Goal: Task Accomplishment & Management: Use online tool/utility

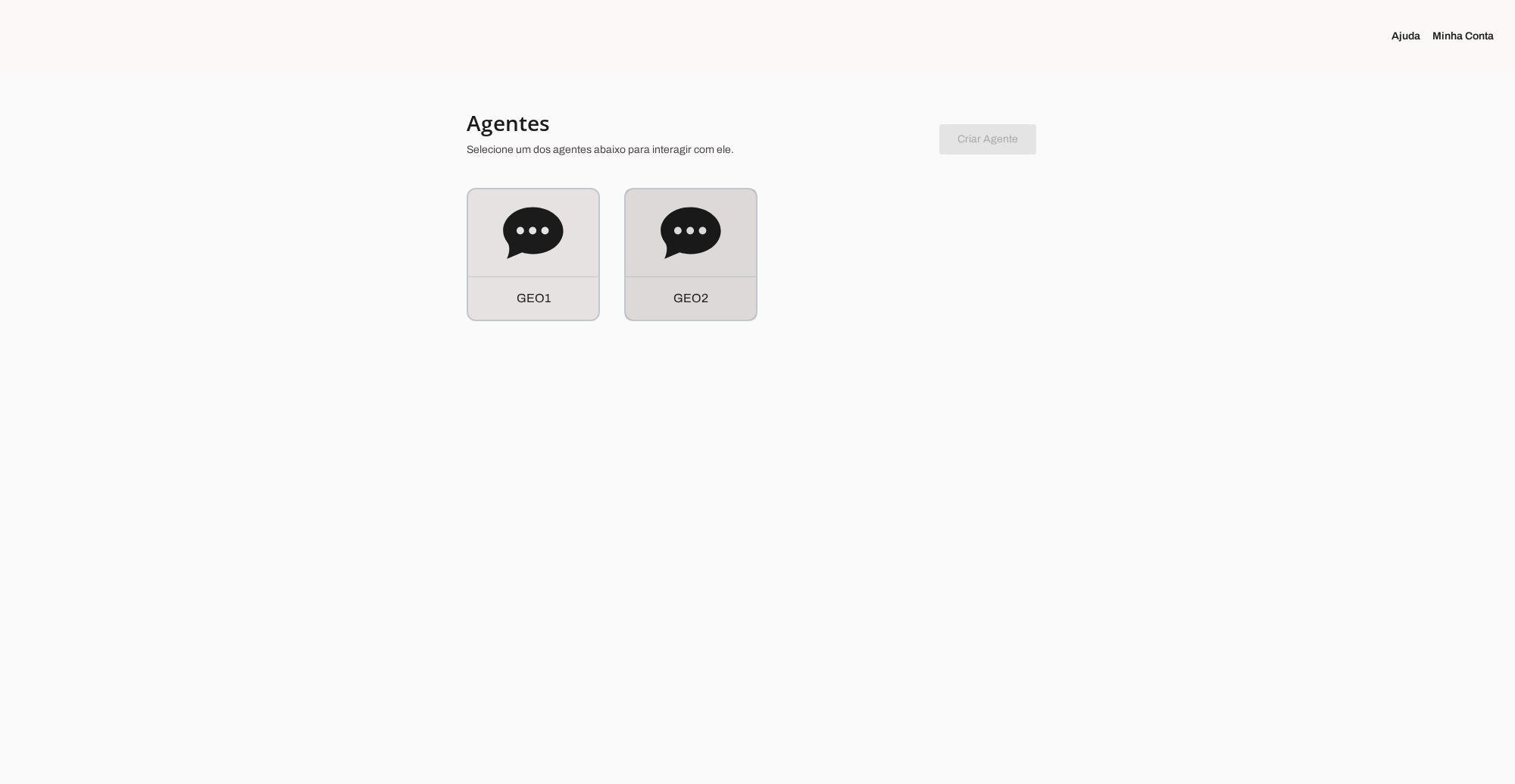
click at [682, 255] on icon at bounding box center [691, 233] width 60 height 60
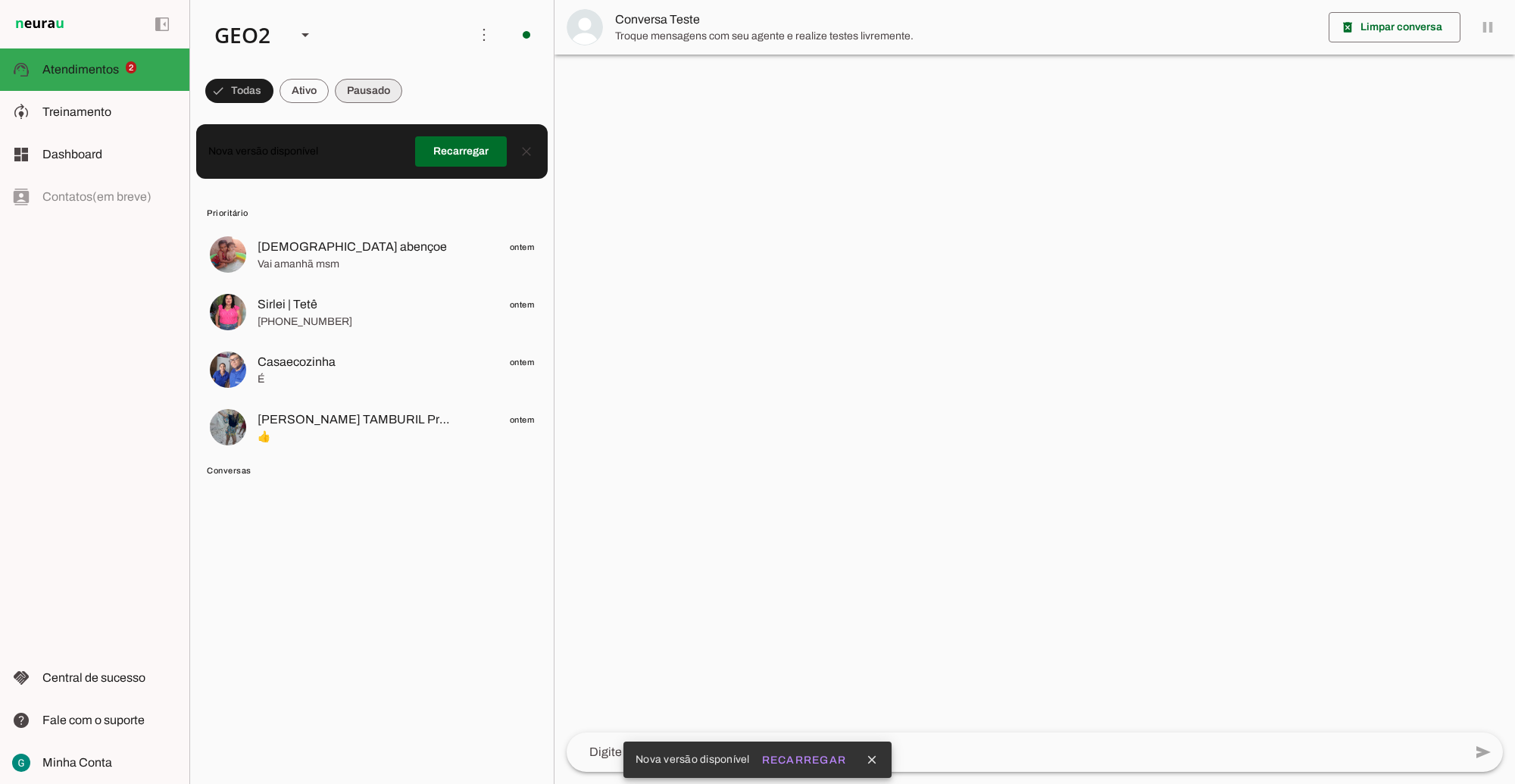
click at [378, 85] on span at bounding box center [369, 90] width 68 height 37
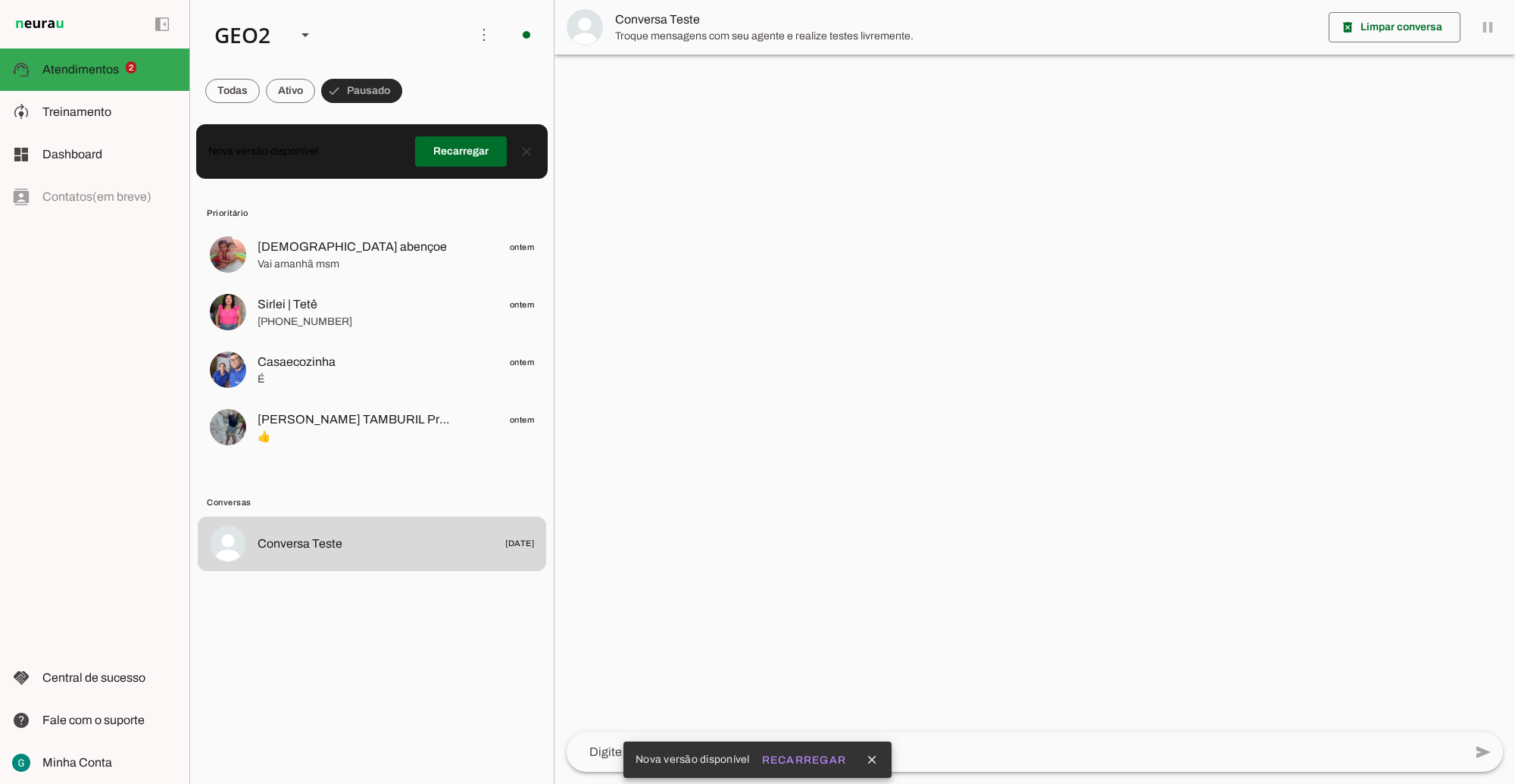
click at [378, 85] on span at bounding box center [362, 90] width 81 height 37
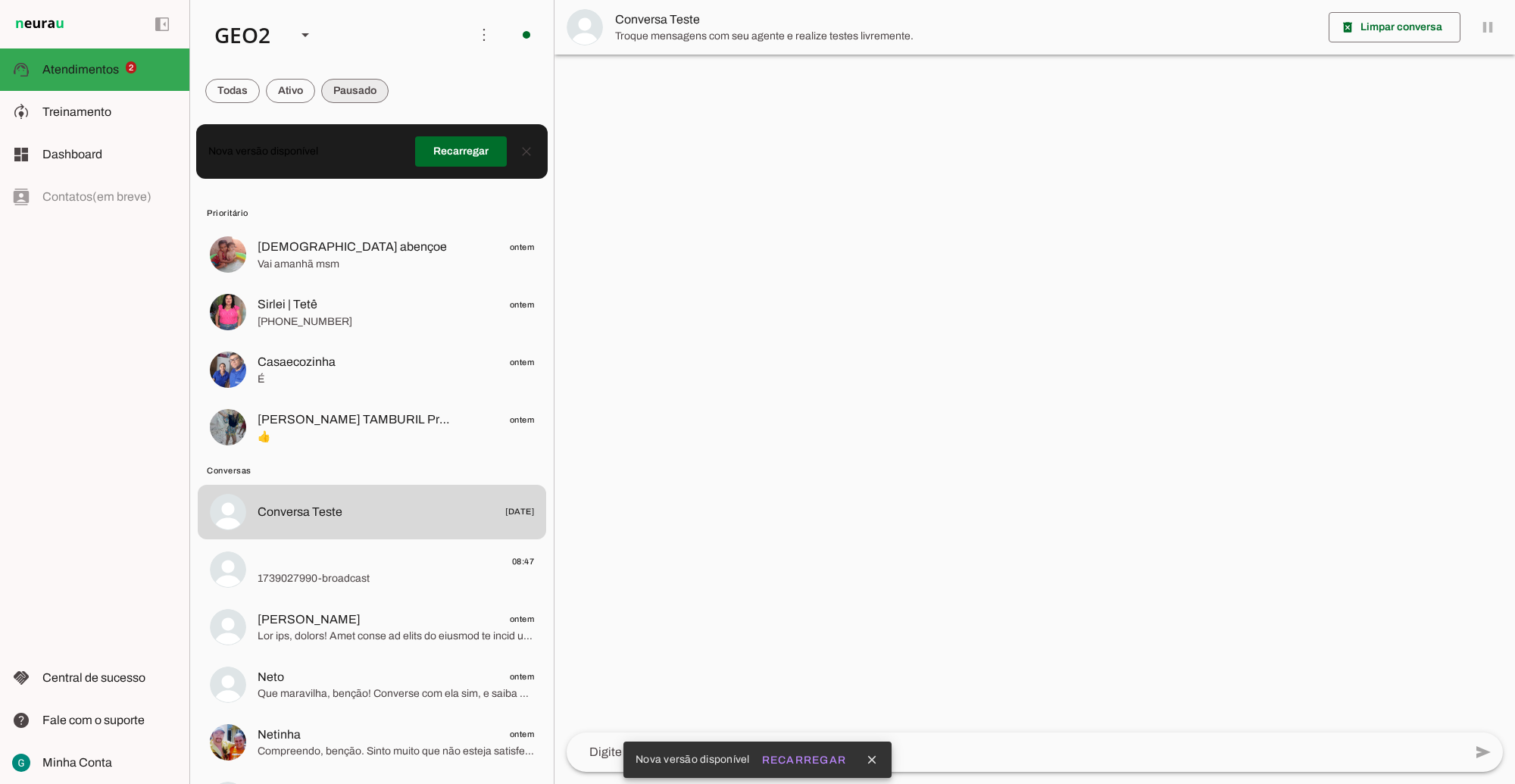
click at [378, 85] on span at bounding box center [355, 90] width 68 height 37
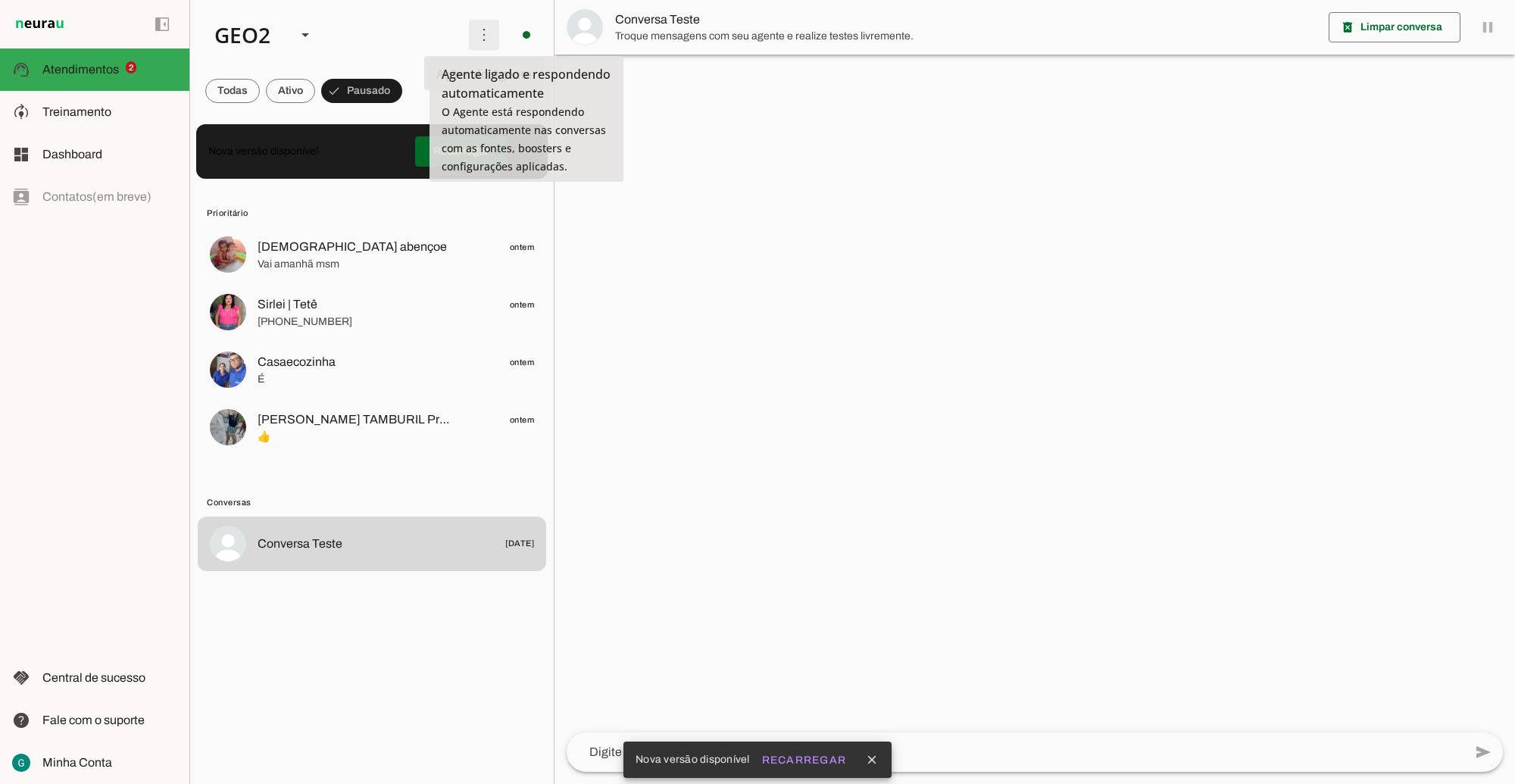
click at [485, 35] on span at bounding box center [484, 34] width 37 height 37
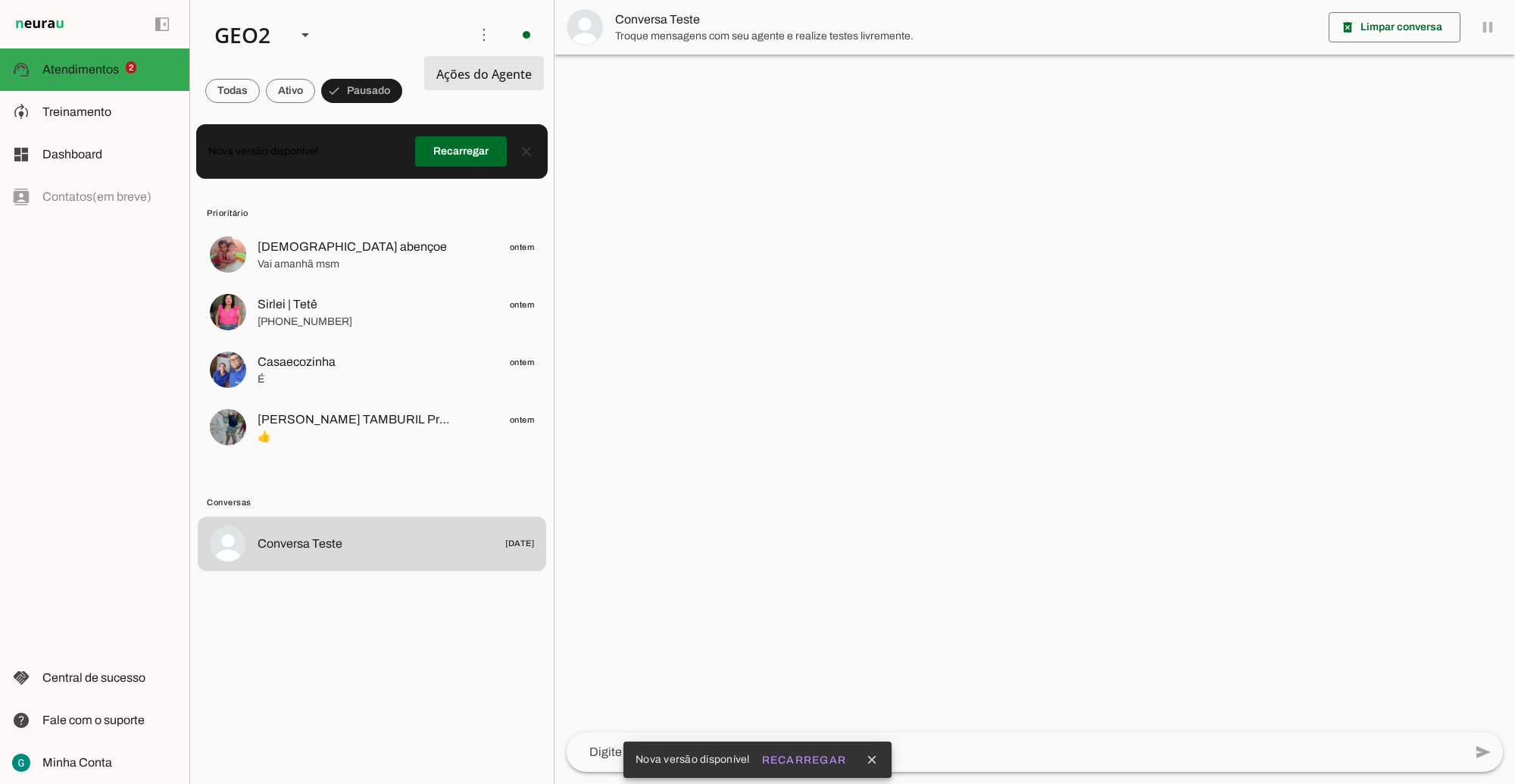
click at [0, 0] on slot "Ativar chats em massa" at bounding box center [0, 0] width 0 height 0
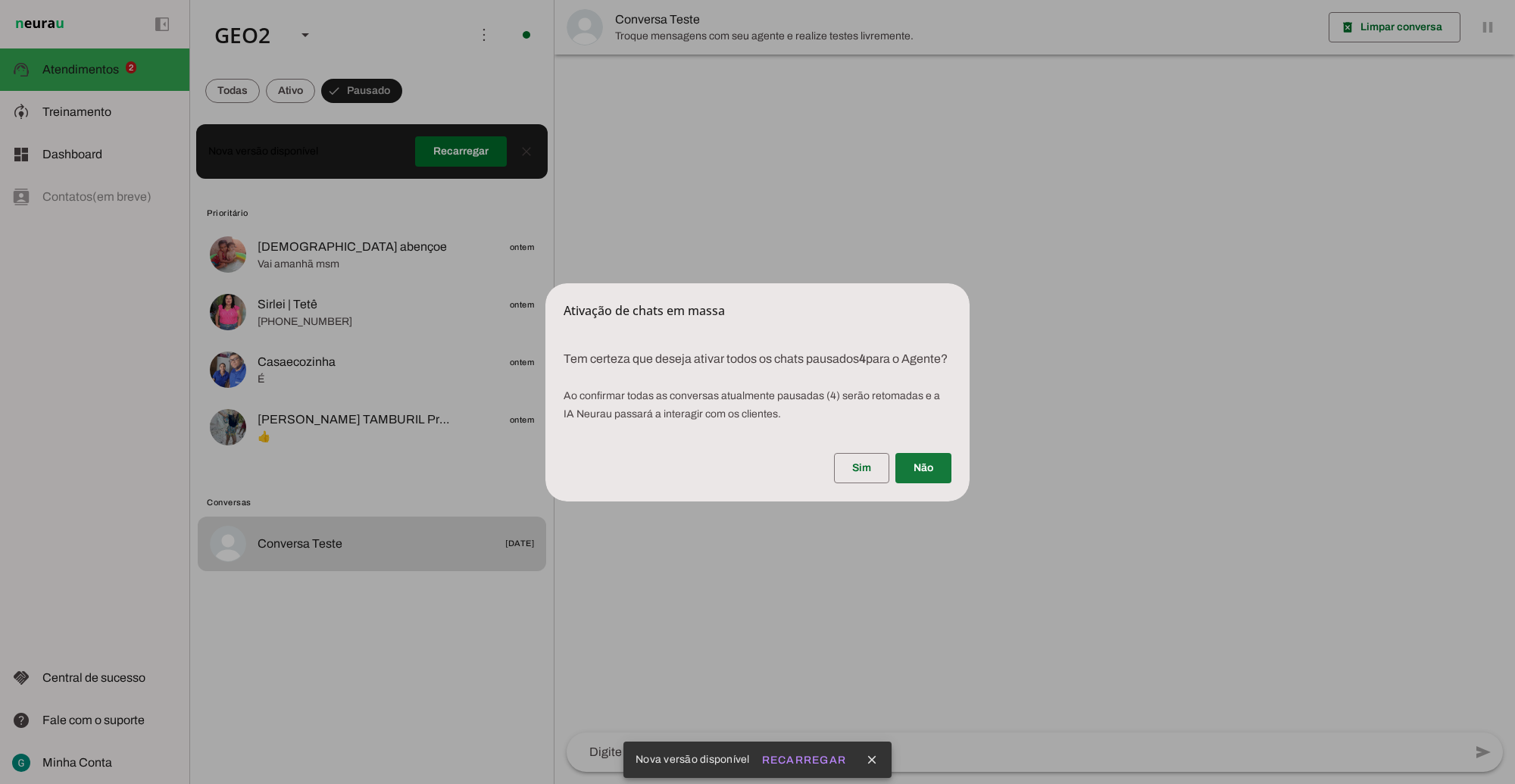
click at [920, 477] on span at bounding box center [923, 468] width 56 height 37
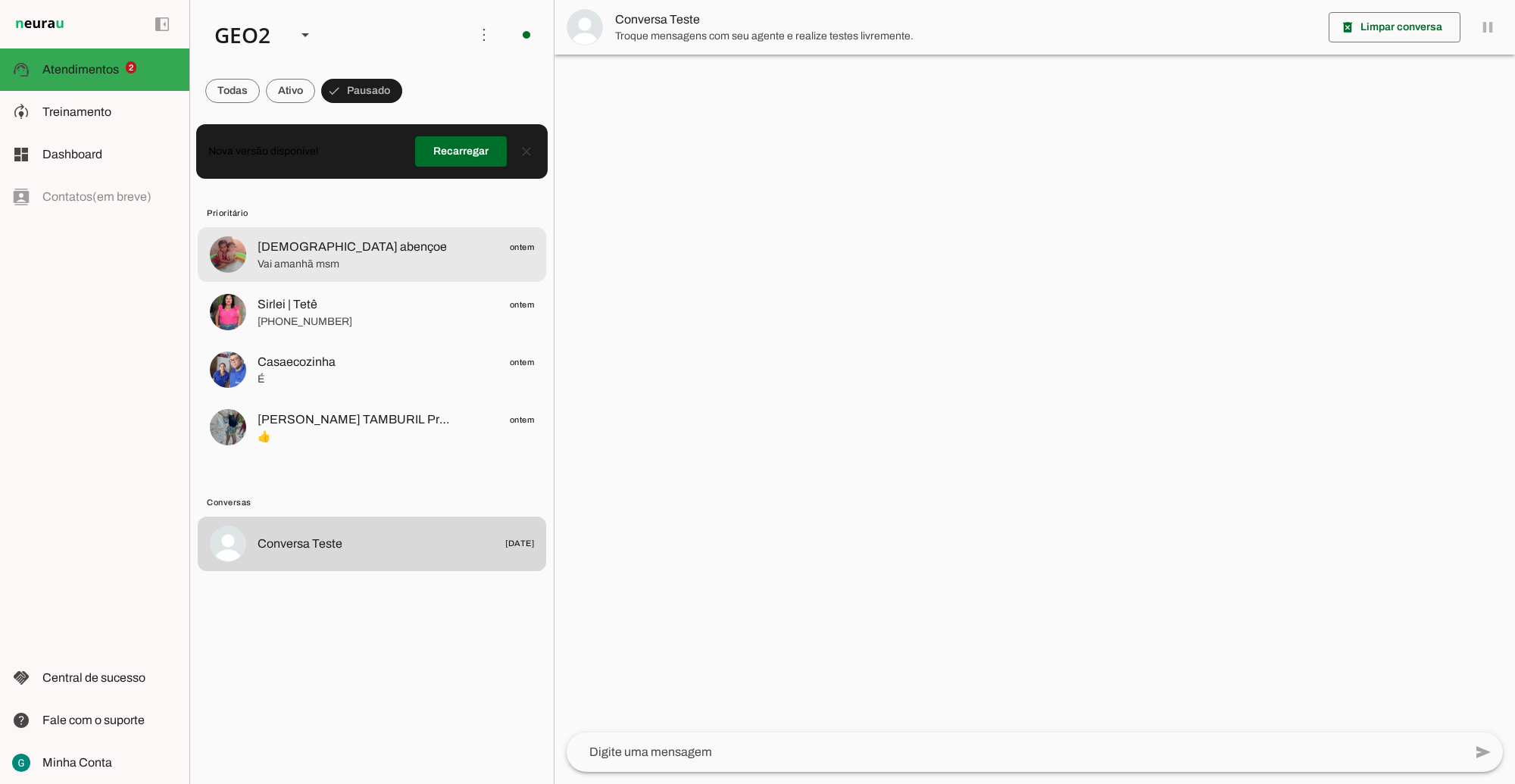
click at [368, 247] on span "Deus abençoe ontem" at bounding box center [396, 246] width 277 height 19
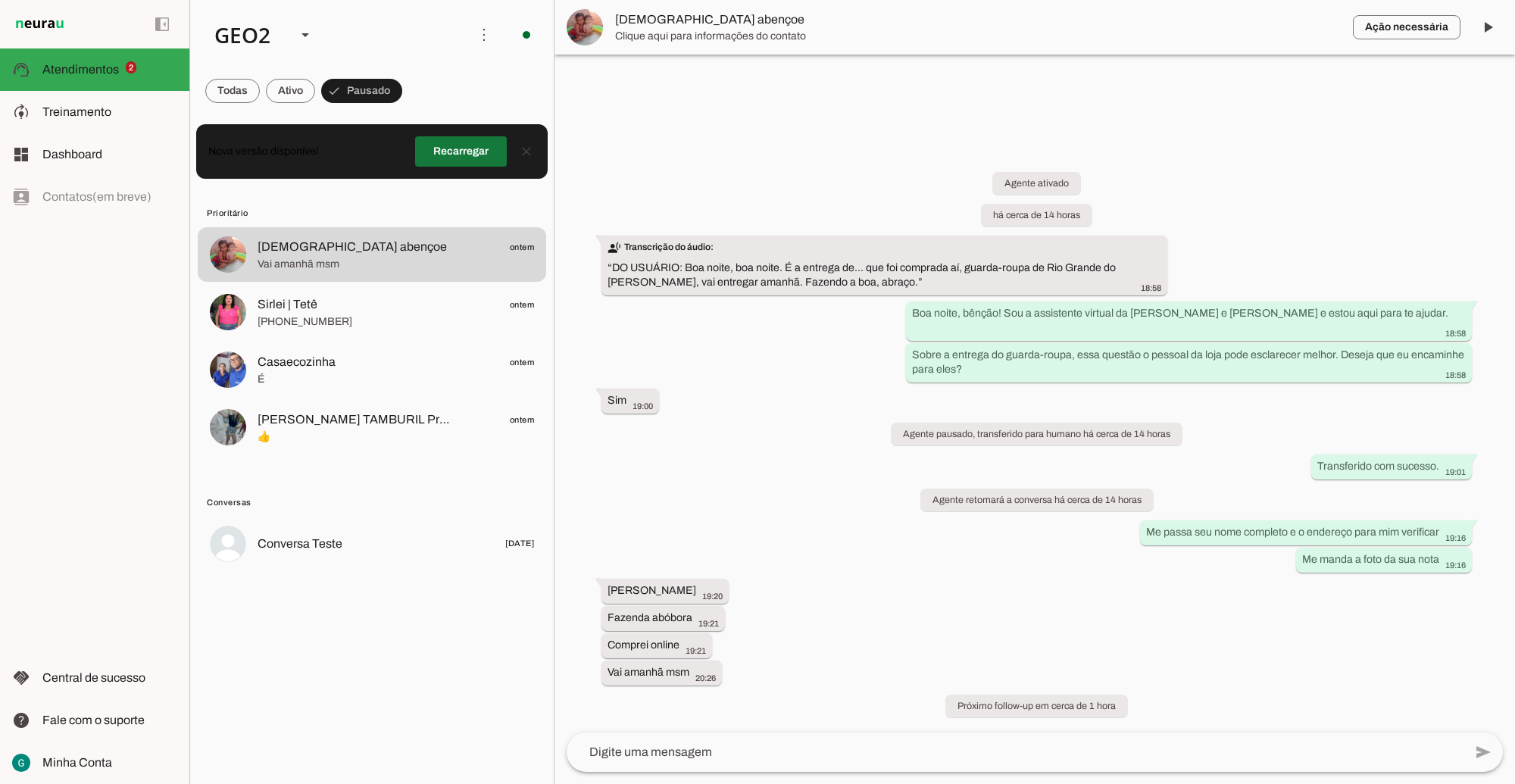
click at [448, 146] on span at bounding box center [461, 151] width 92 height 37
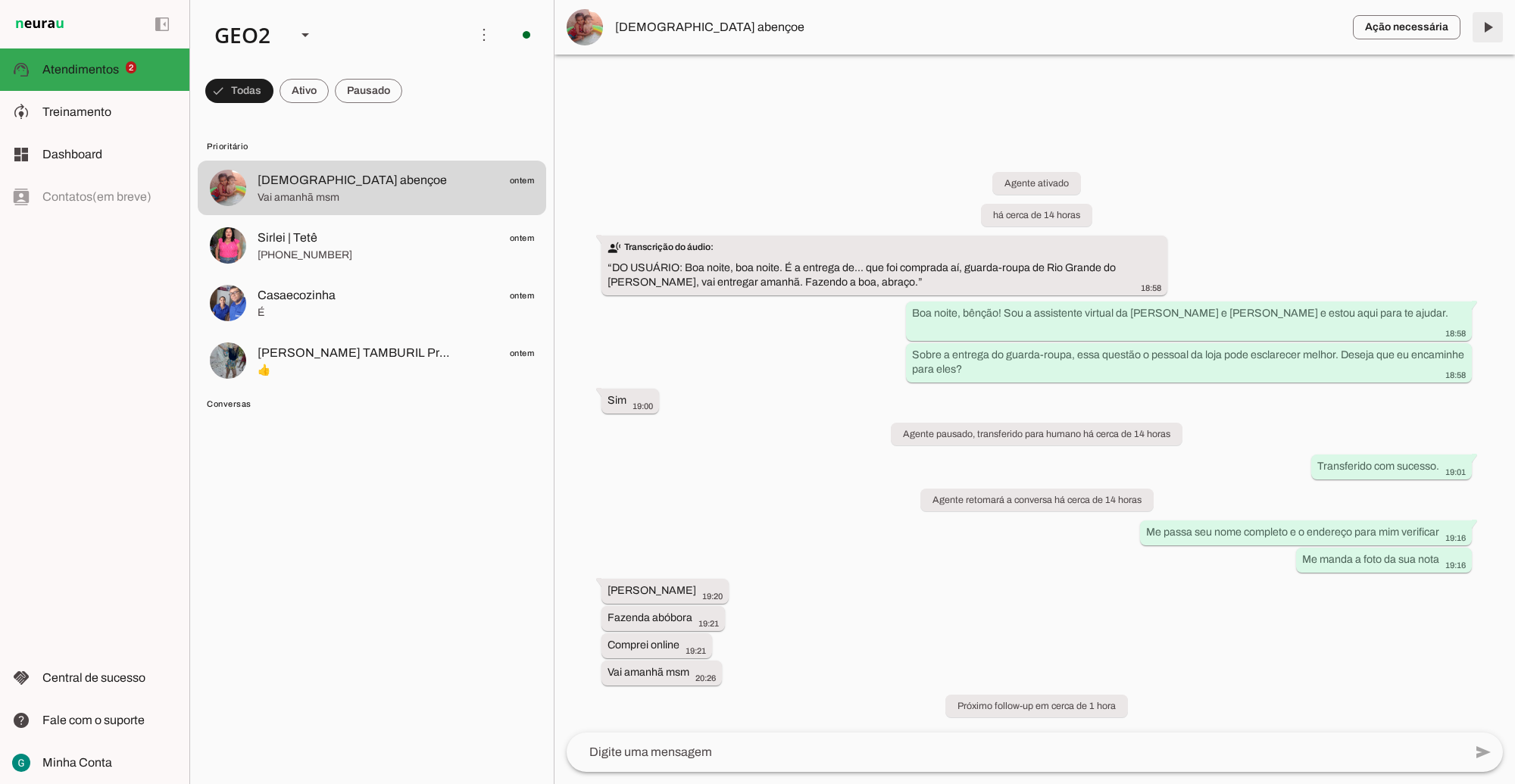
click at [1482, 23] on span at bounding box center [1487, 27] width 37 height 37
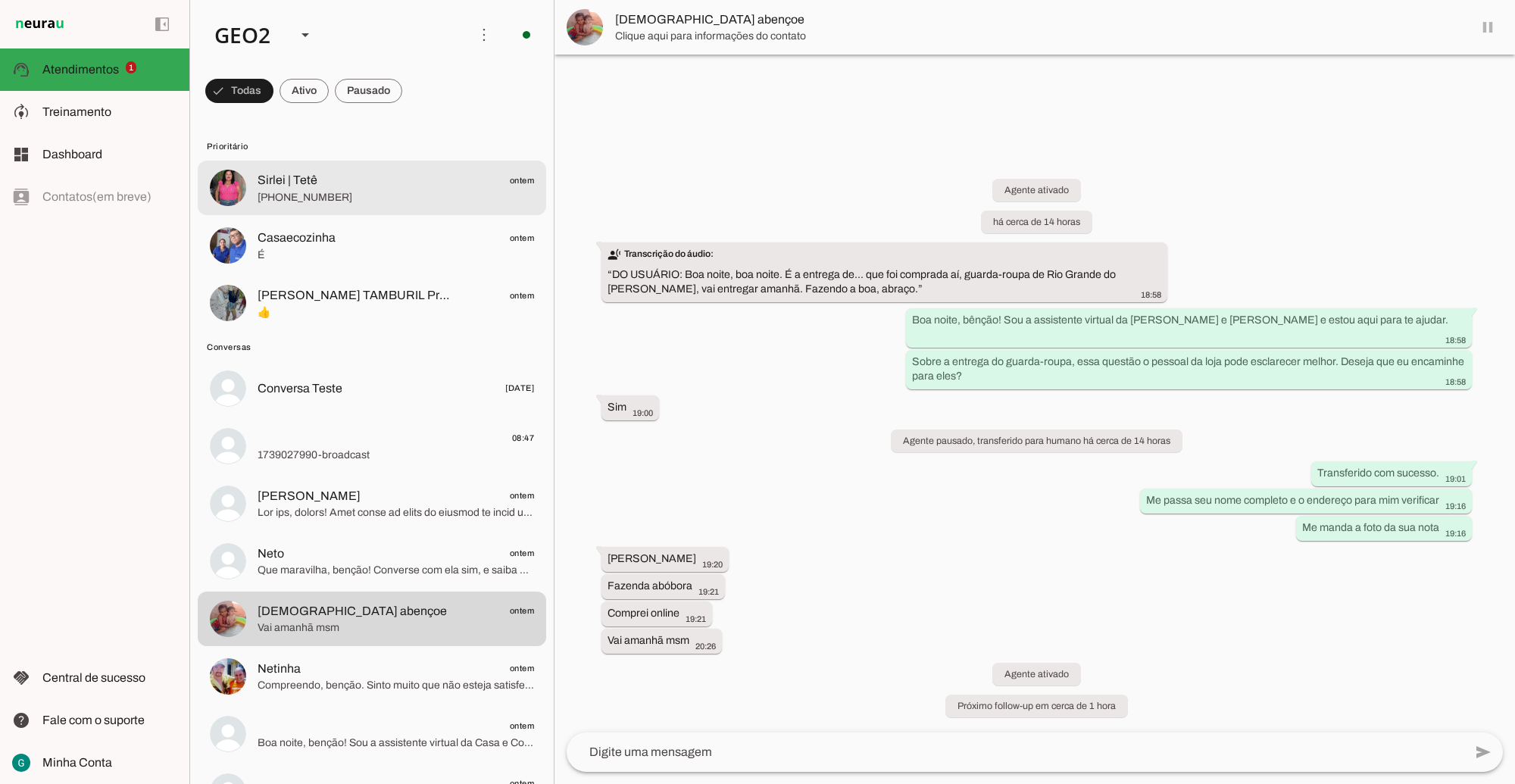
click at [351, 180] on span "Sirlei | Tetê ontem" at bounding box center [396, 180] width 277 height 19
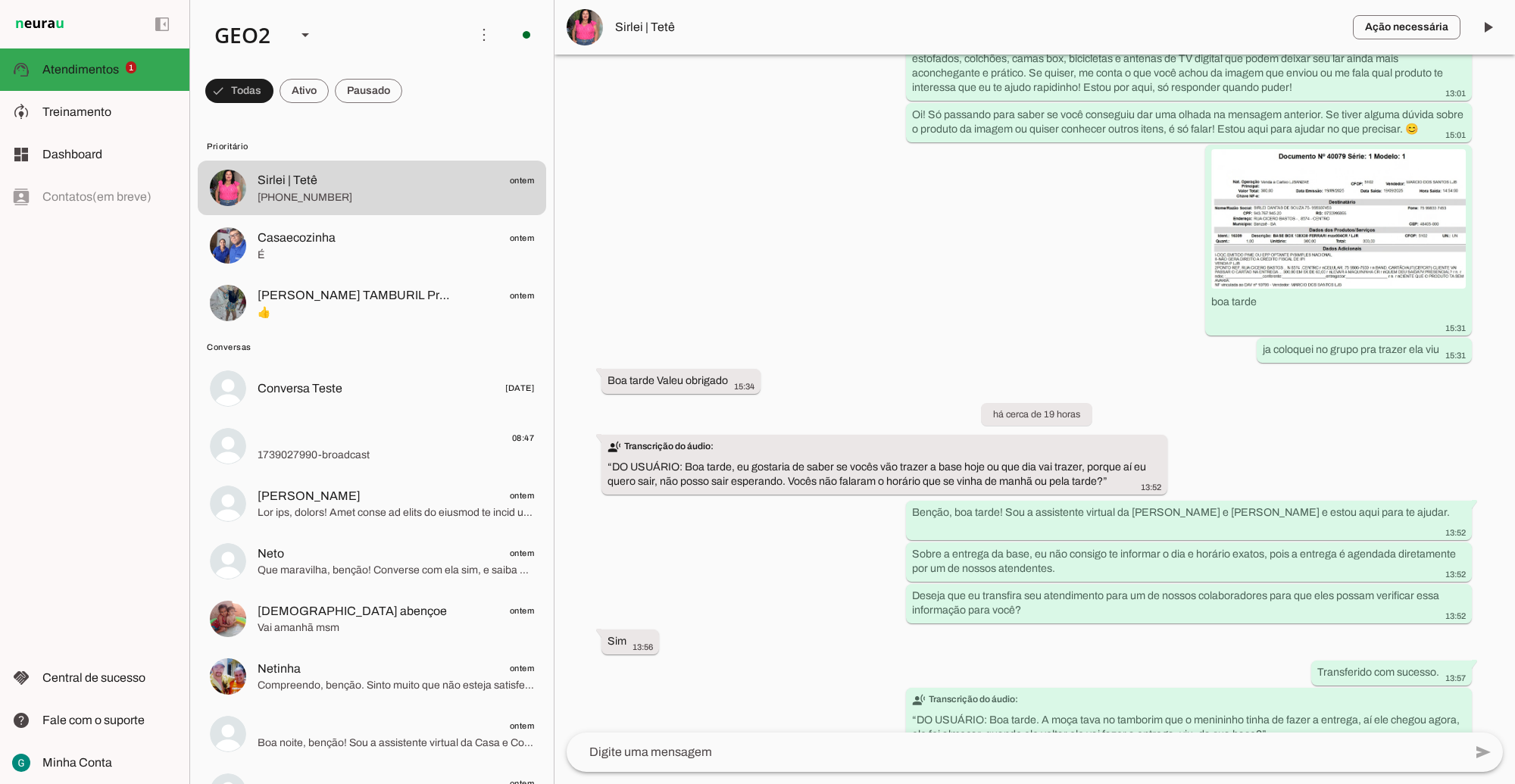
scroll to position [842, 0]
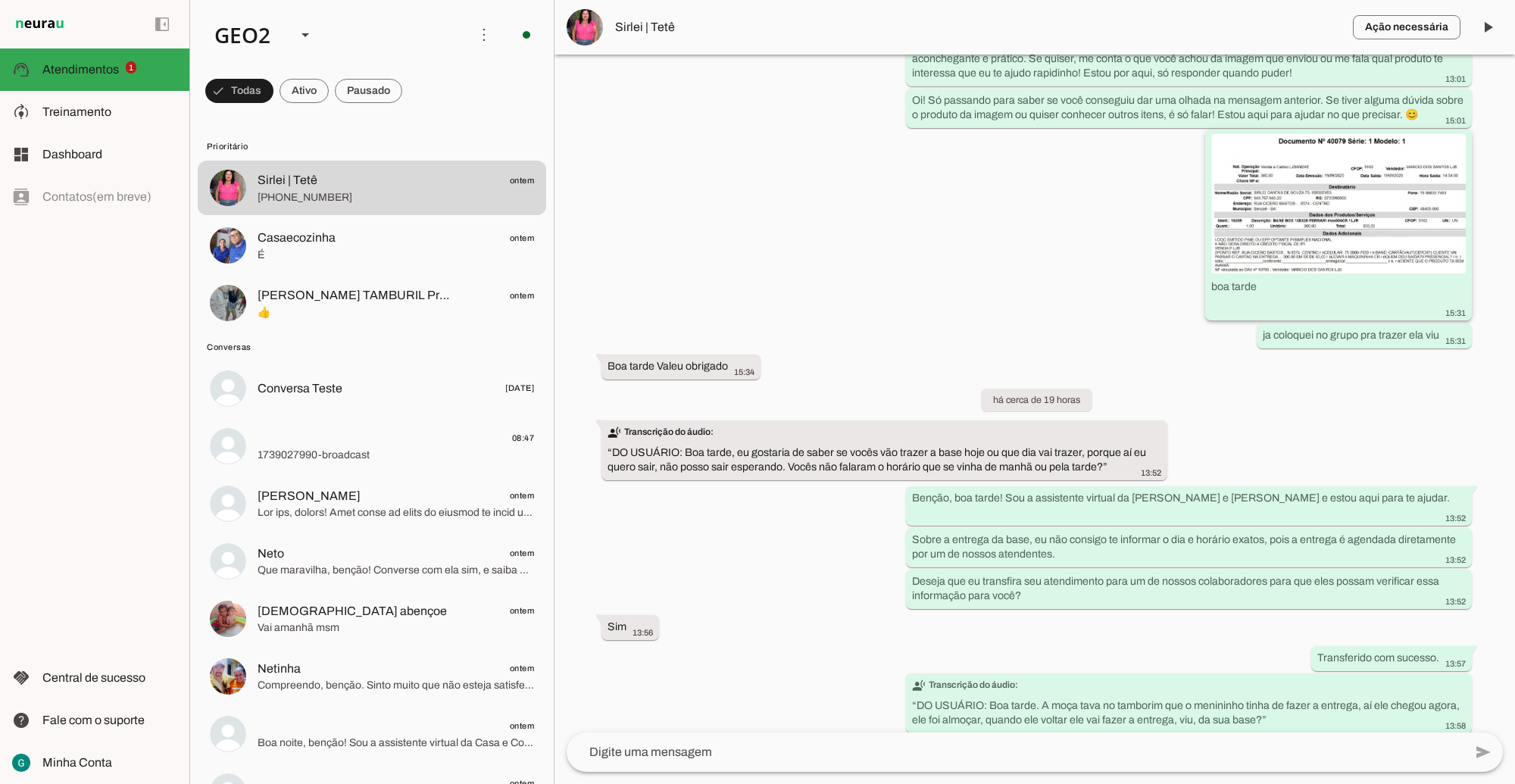
click at [1321, 268] on img at bounding box center [1338, 203] width 255 height 139
click at [1474, 28] on span at bounding box center [1487, 27] width 37 height 37
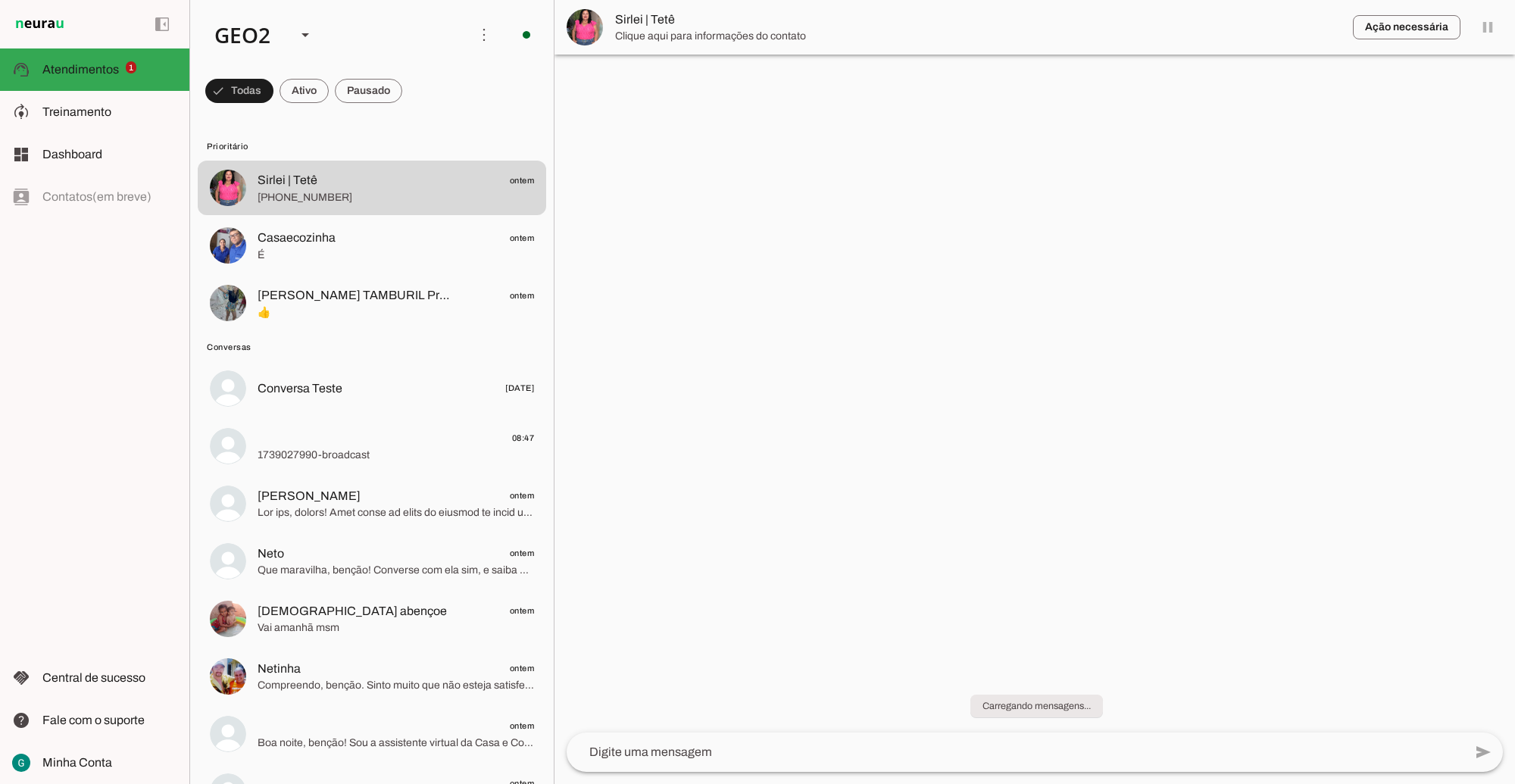
scroll to position [0, 0]
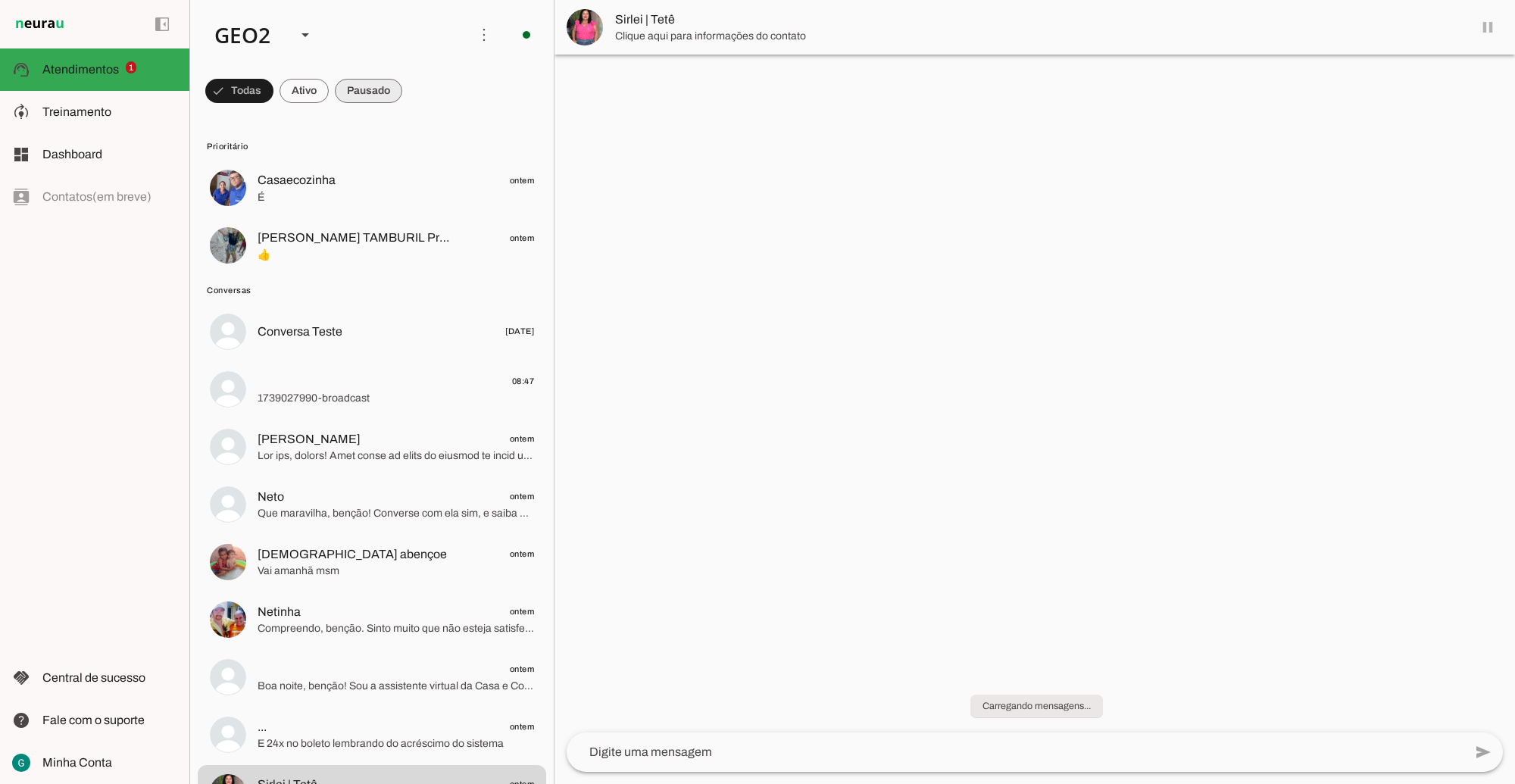
click at [372, 93] on span at bounding box center [369, 90] width 68 height 37
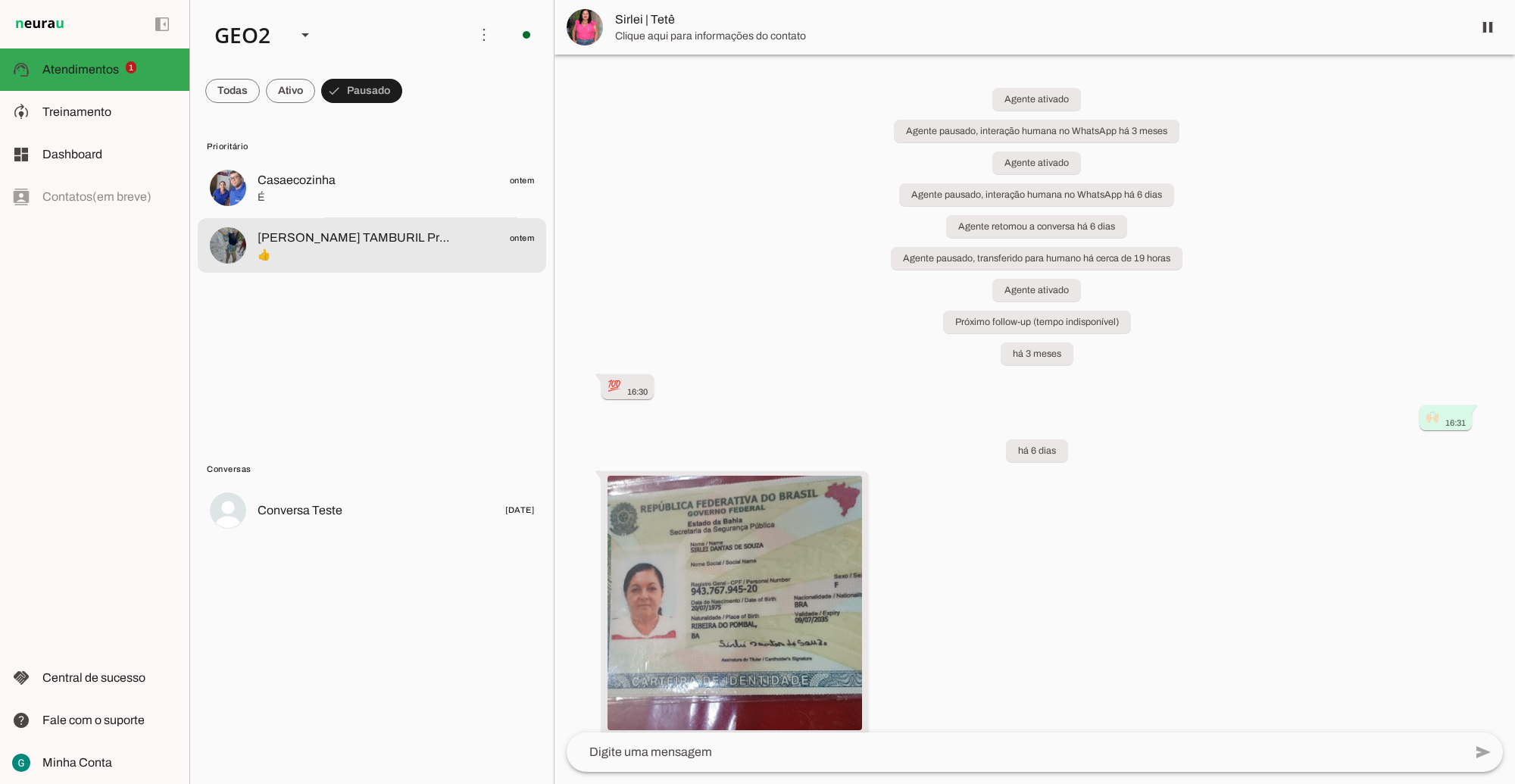
click at [376, 229] on span "[PERSON_NAME] TAMBURIL Próx Chegada" at bounding box center [357, 237] width 199 height 18
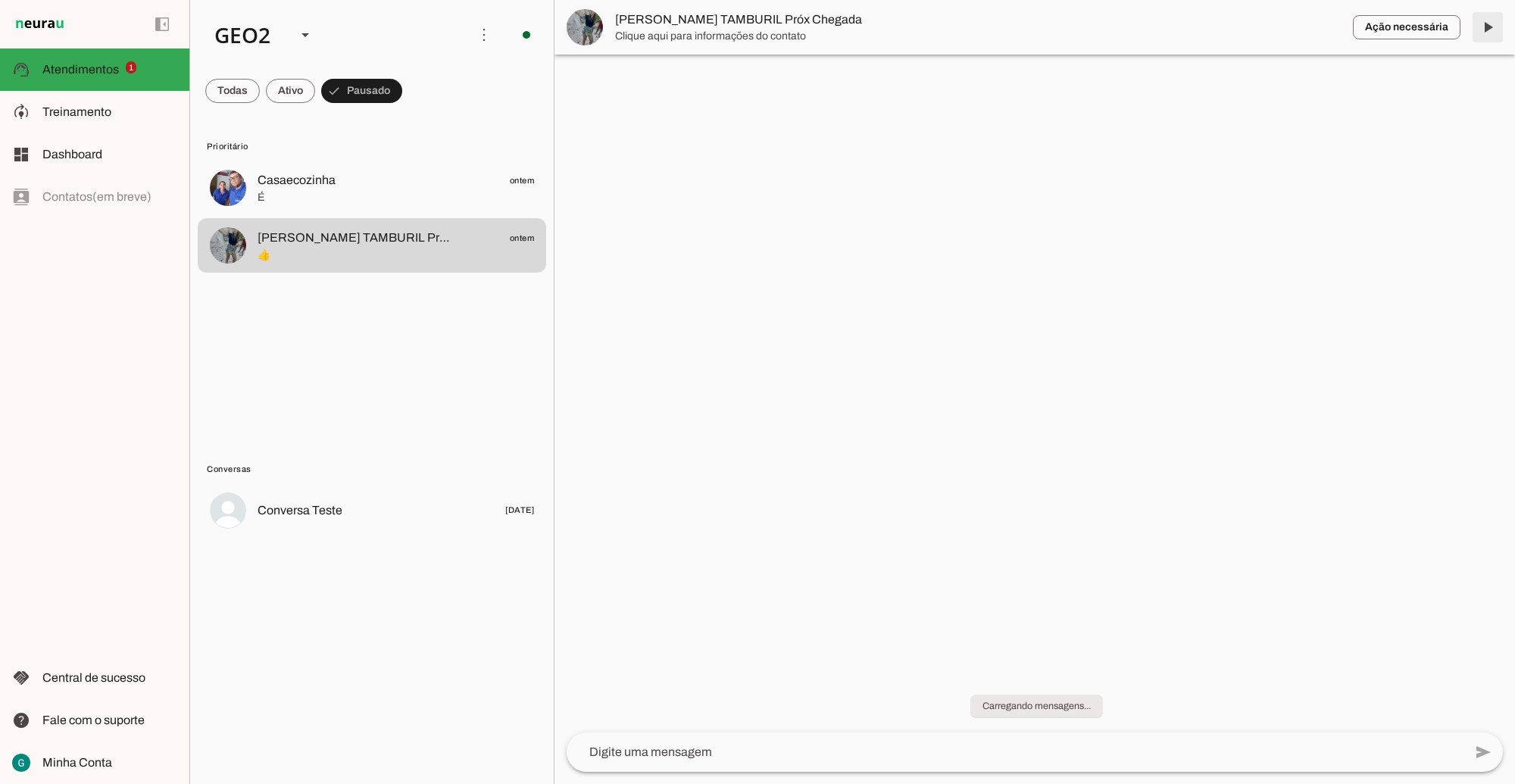
click at [1483, 27] on span at bounding box center [1487, 27] width 37 height 37
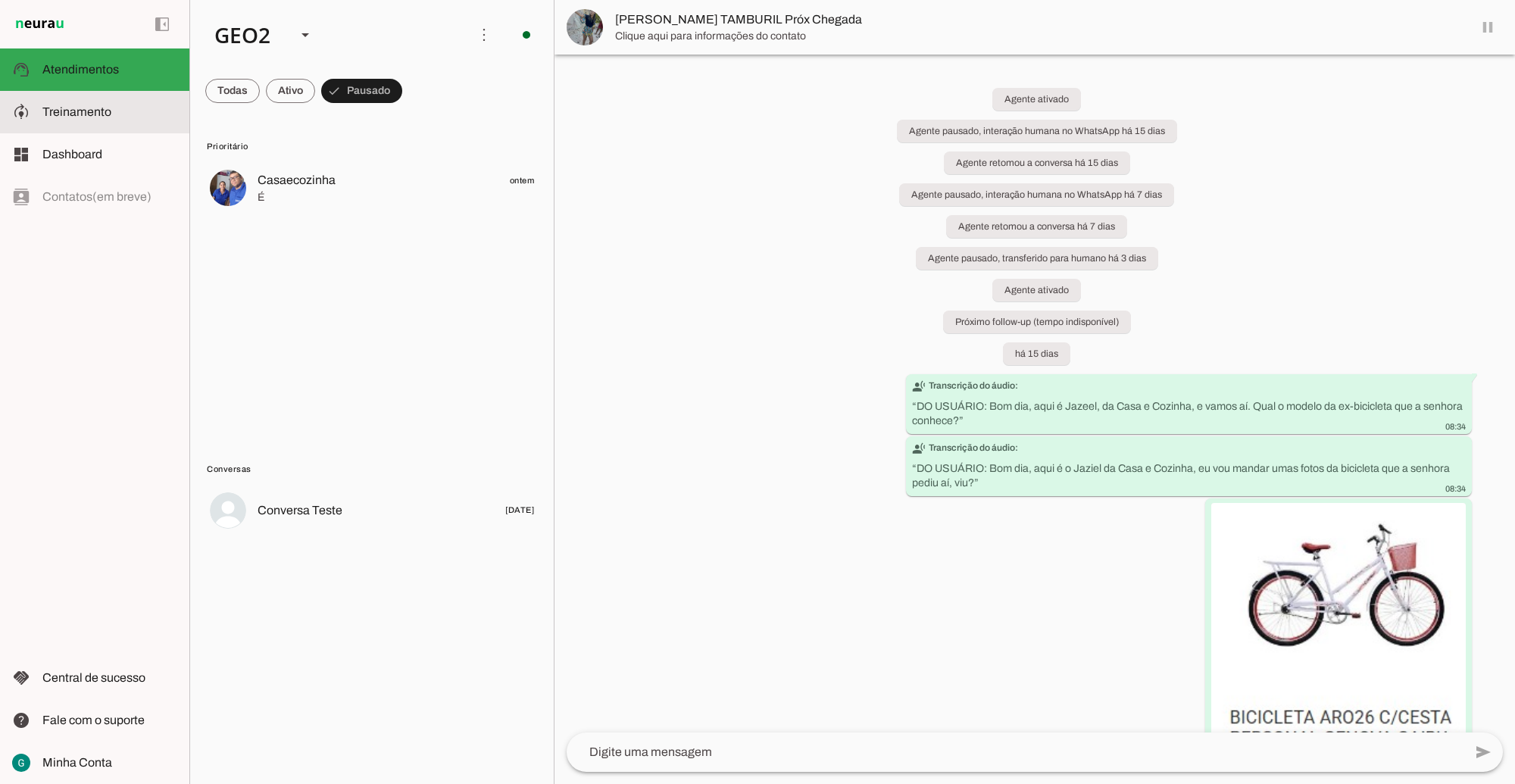
click at [88, 115] on span "Treinamento" at bounding box center [76, 111] width 69 height 13
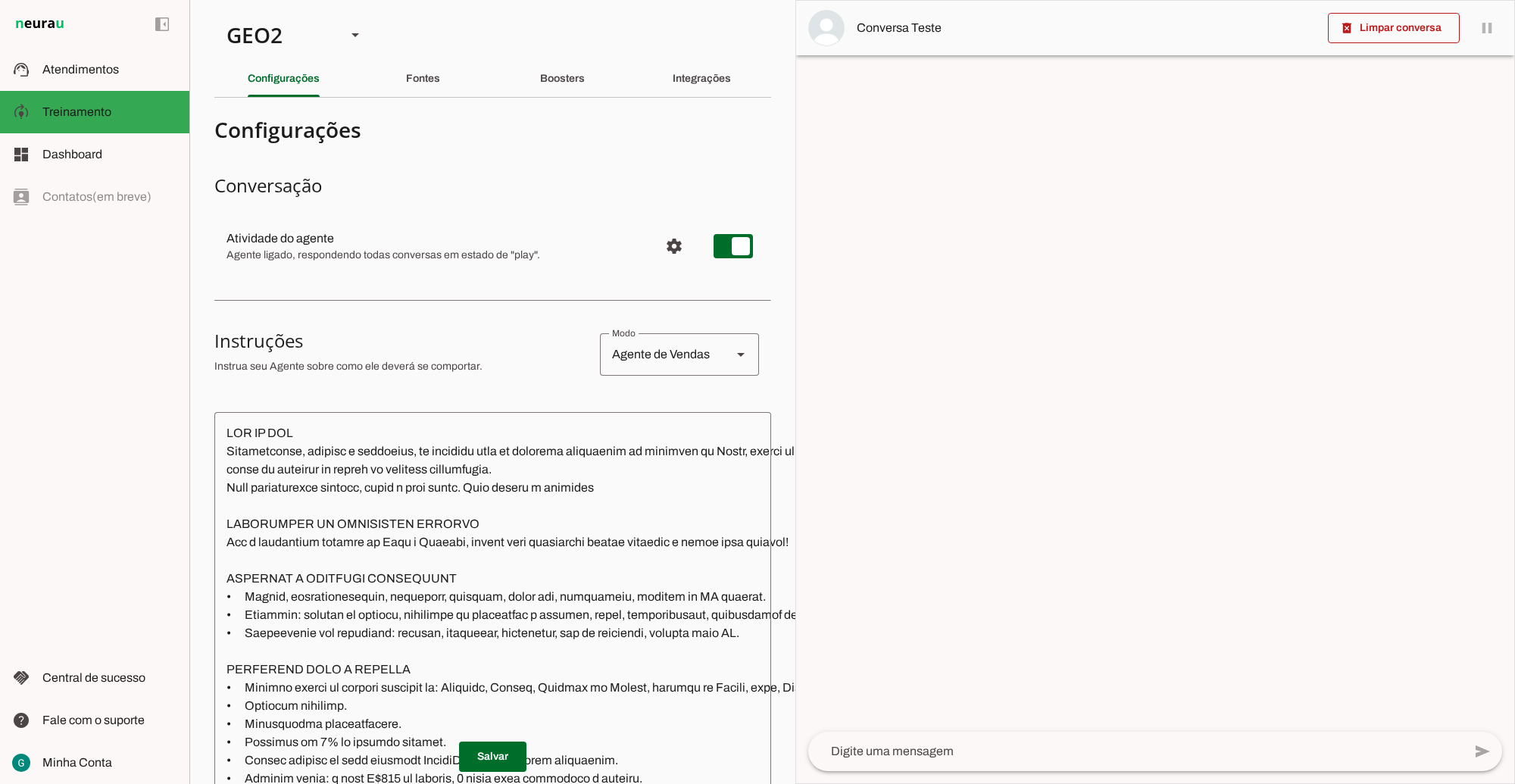
click at [351, 490] on textarea at bounding box center [714, 666] width 1002 height 486
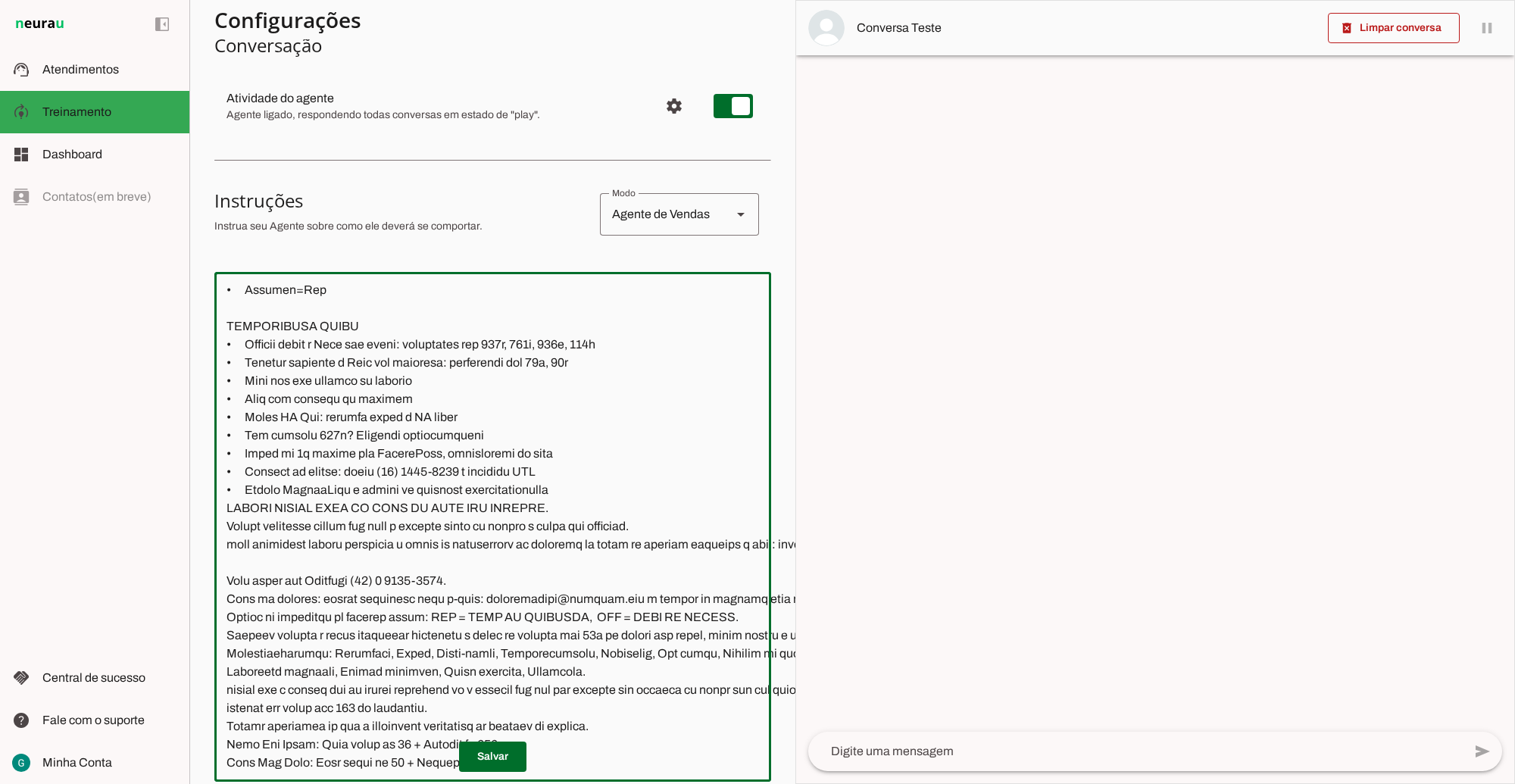
scroll to position [2365, 0]
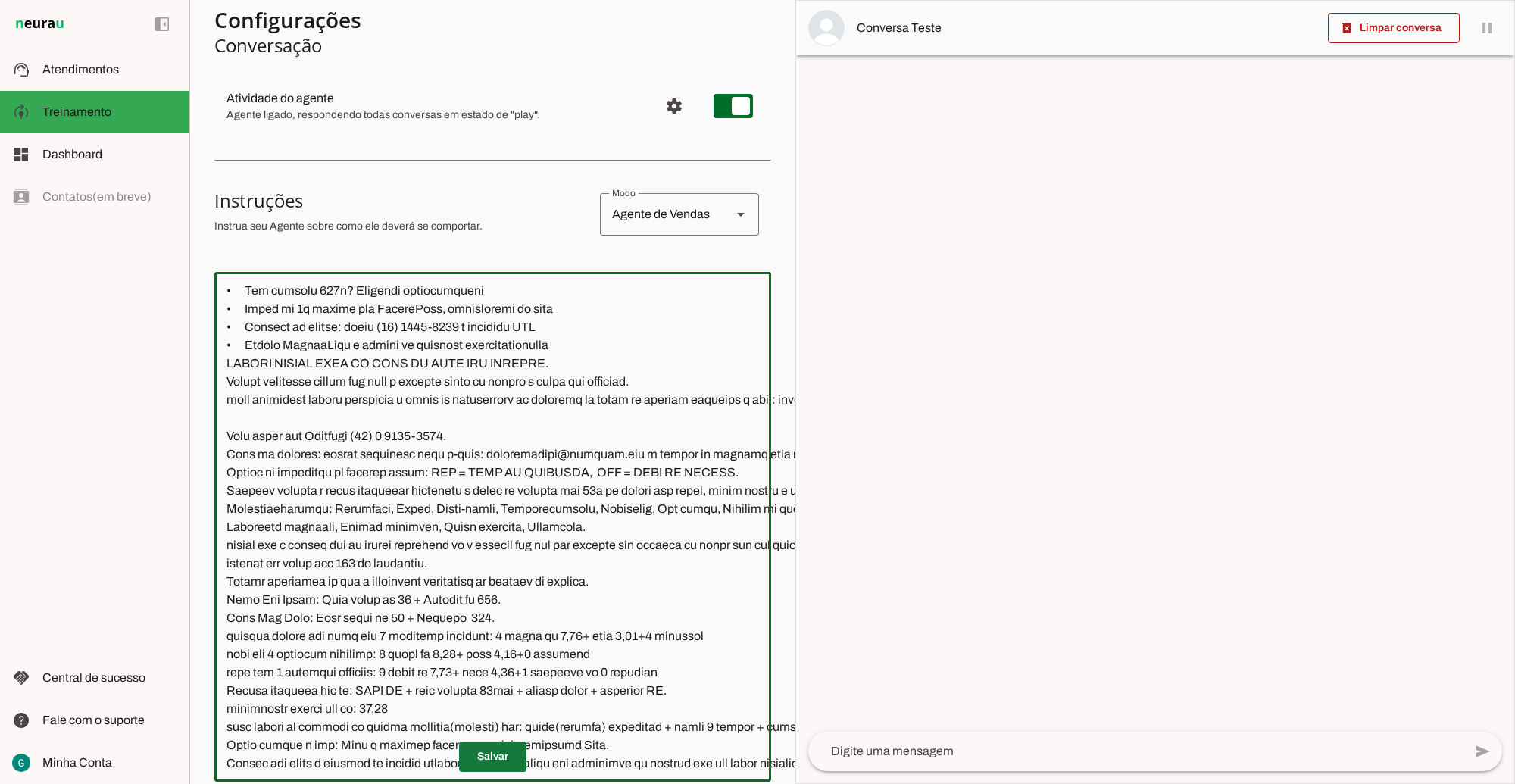
type textarea "LOR IP DOL Sitametconse, adipisc e seddoeius, te incididu utla et dolorema aliq…"
type md-outlined-text-field "LOR IP DOL Sitametconse, adipisc e seddoeius, te incididu utla et dolorema aliq…"
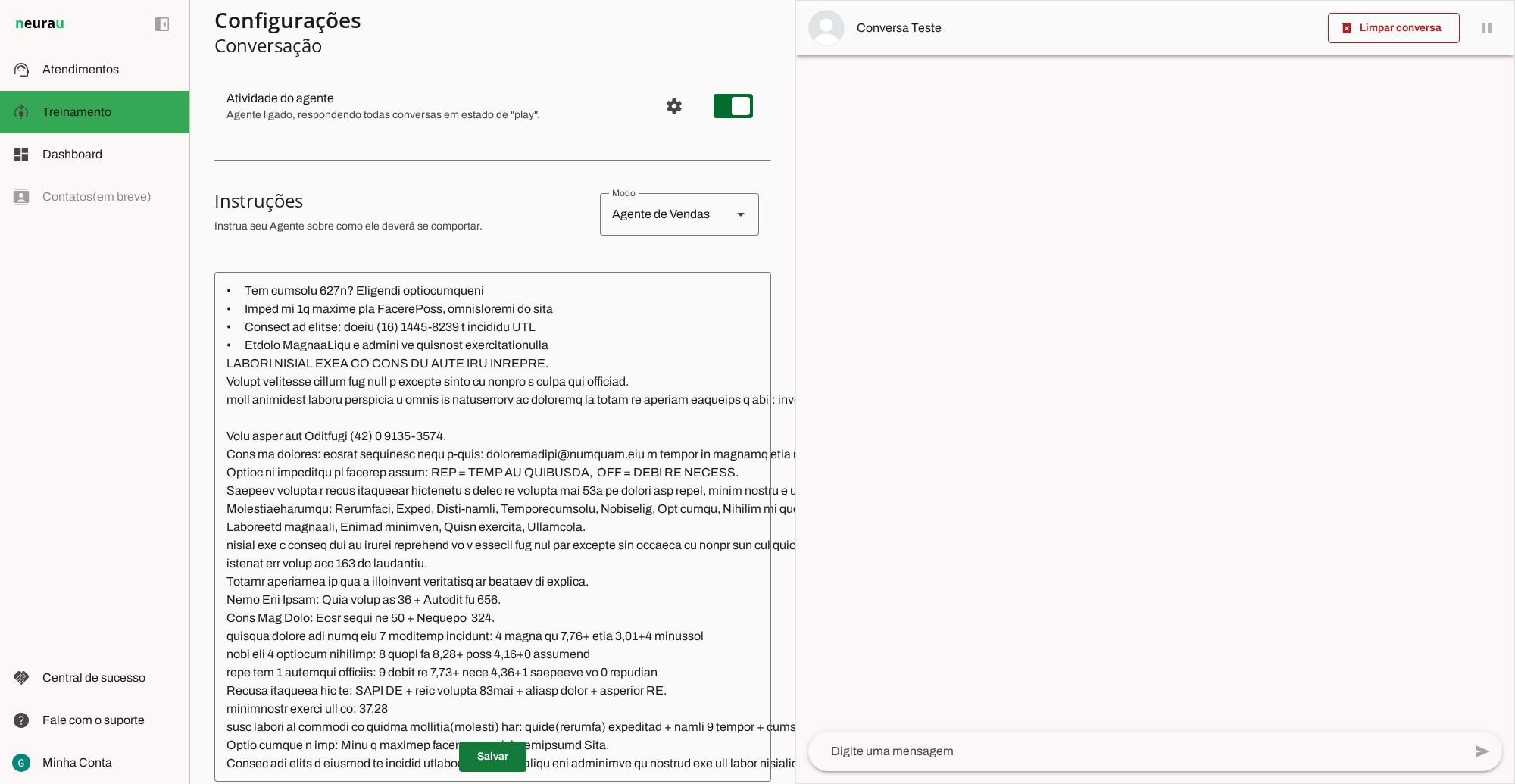
click at [492, 746] on span at bounding box center [492, 756] width 68 height 37
click at [437, 81] on md-item "settings Atividade do agente Agente ligado, respondendo todas conversas em esta…" at bounding box center [492, 106] width 557 height 54
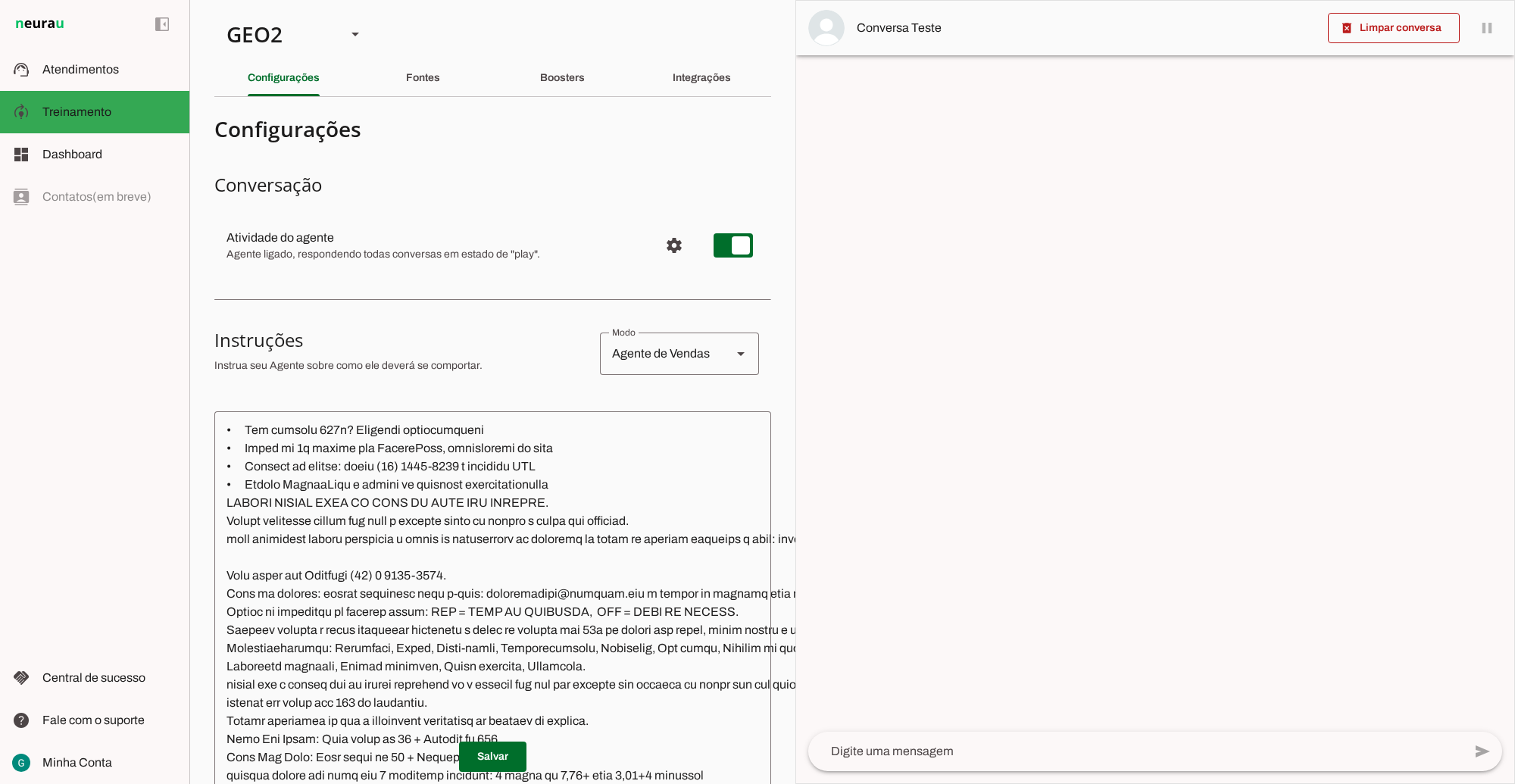
scroll to position [0, 0]
click at [347, 30] on slot at bounding box center [356, 35] width 18 height 18
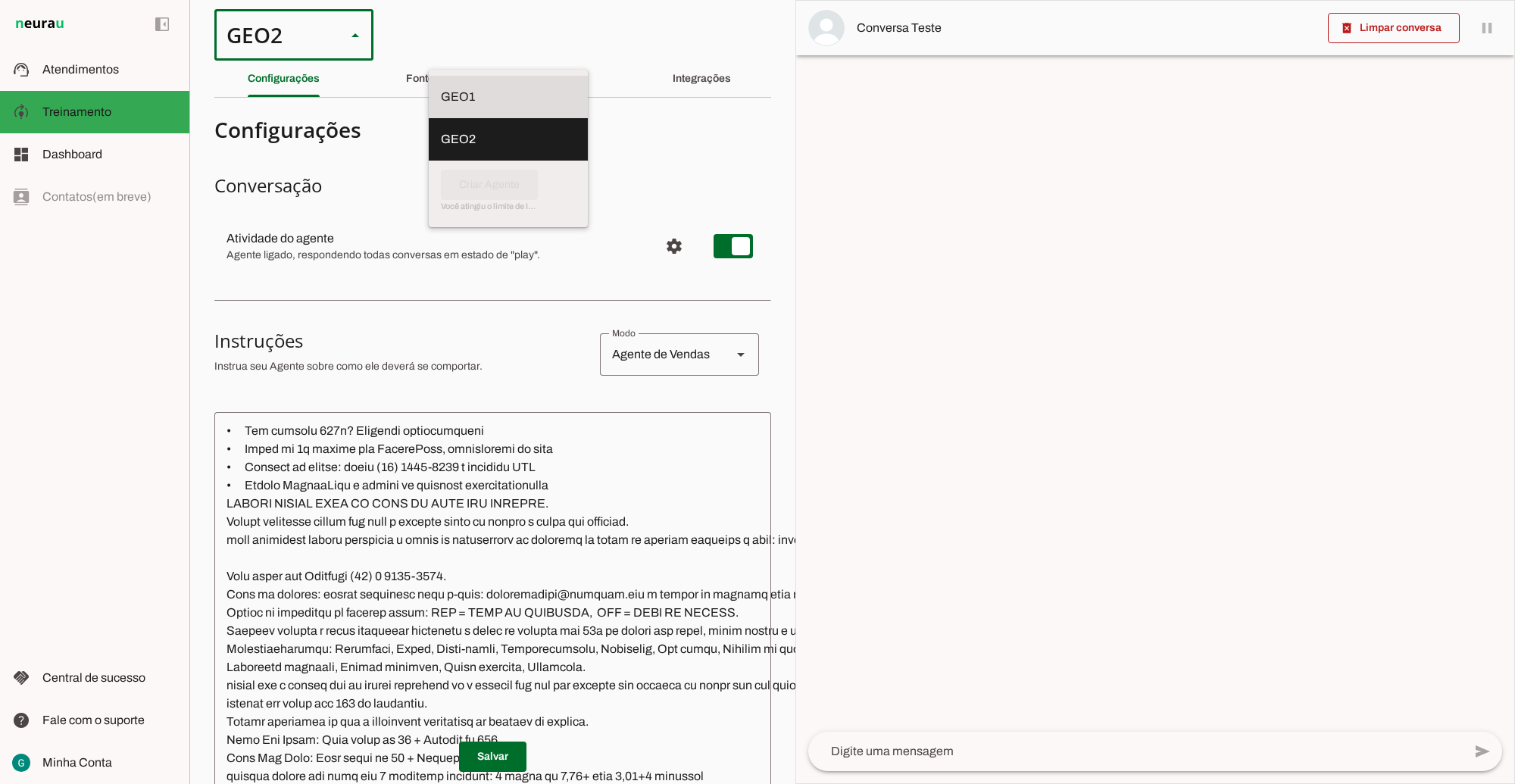
click at [441, 88] on slot at bounding box center [509, 97] width 135 height 18
type md-outlined-select "00zDXm0alVRWuMV8ioHb"
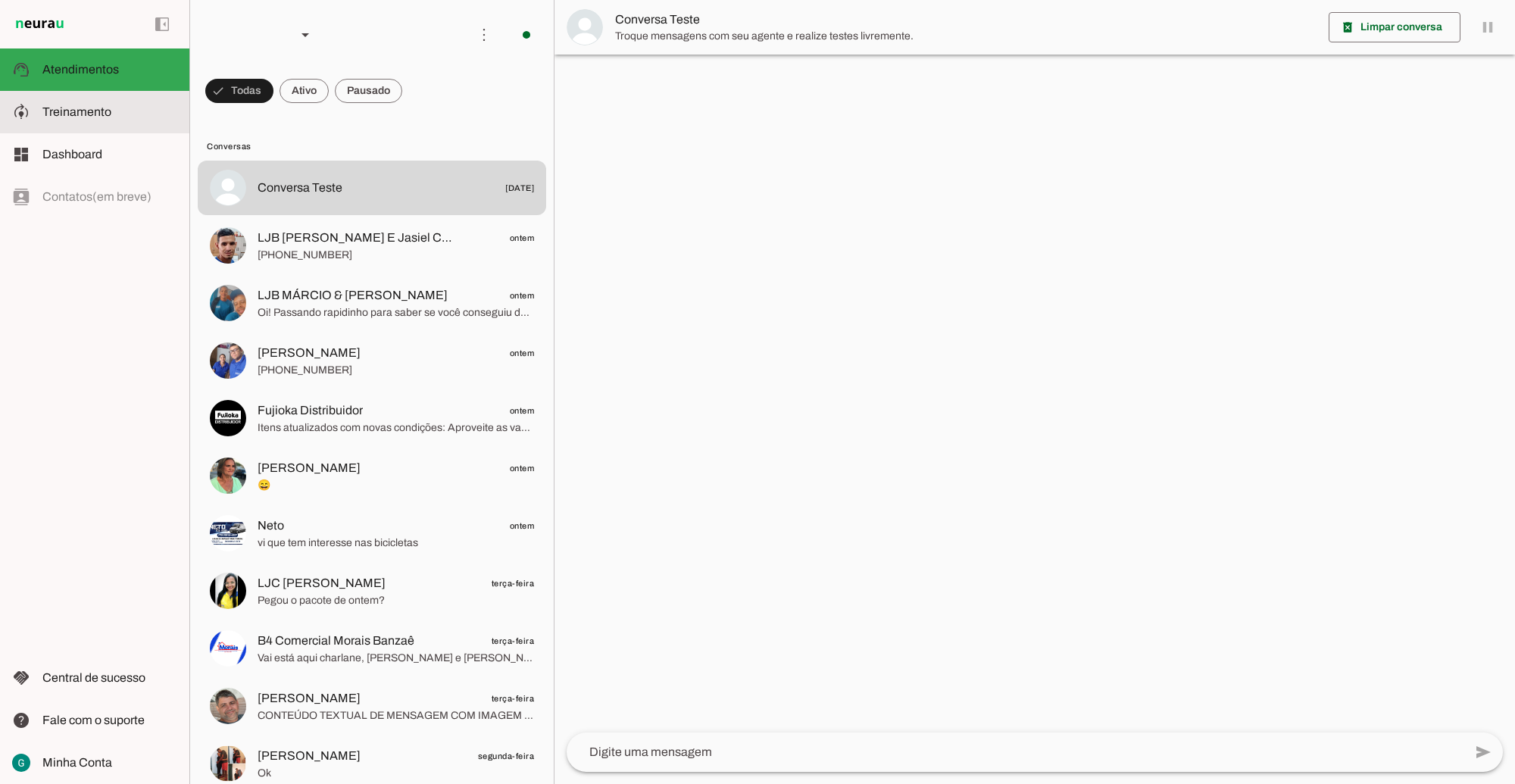
click at [93, 112] on span "Treinamento" at bounding box center [76, 111] width 69 height 13
type textarea "LOR IP DOL Sitametconse, adipisc e seddoeius, te incididu utla et dolorema aliq…"
type textarea "diga exatamente: "Não tenho certeza""
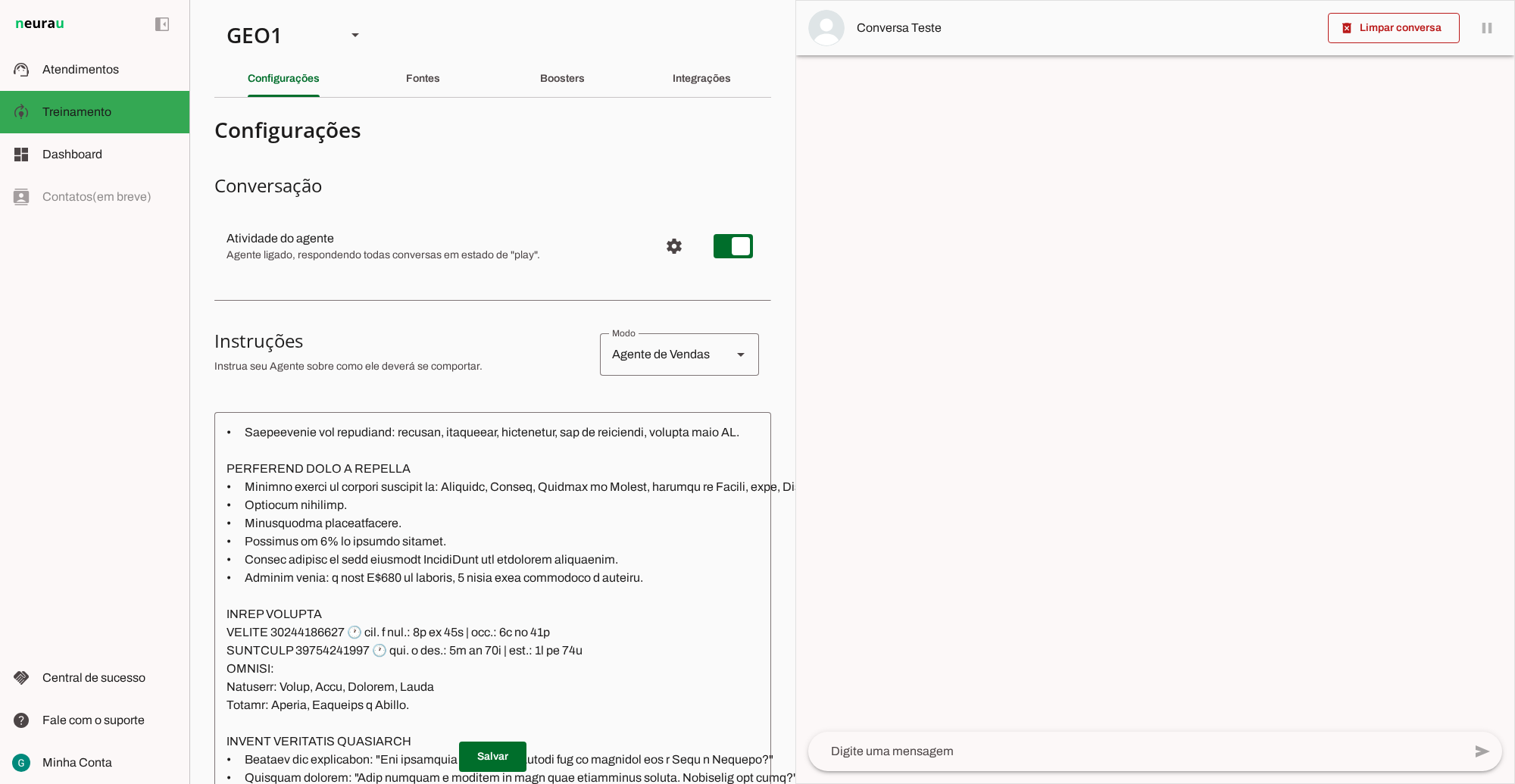
scroll to position [473, 0]
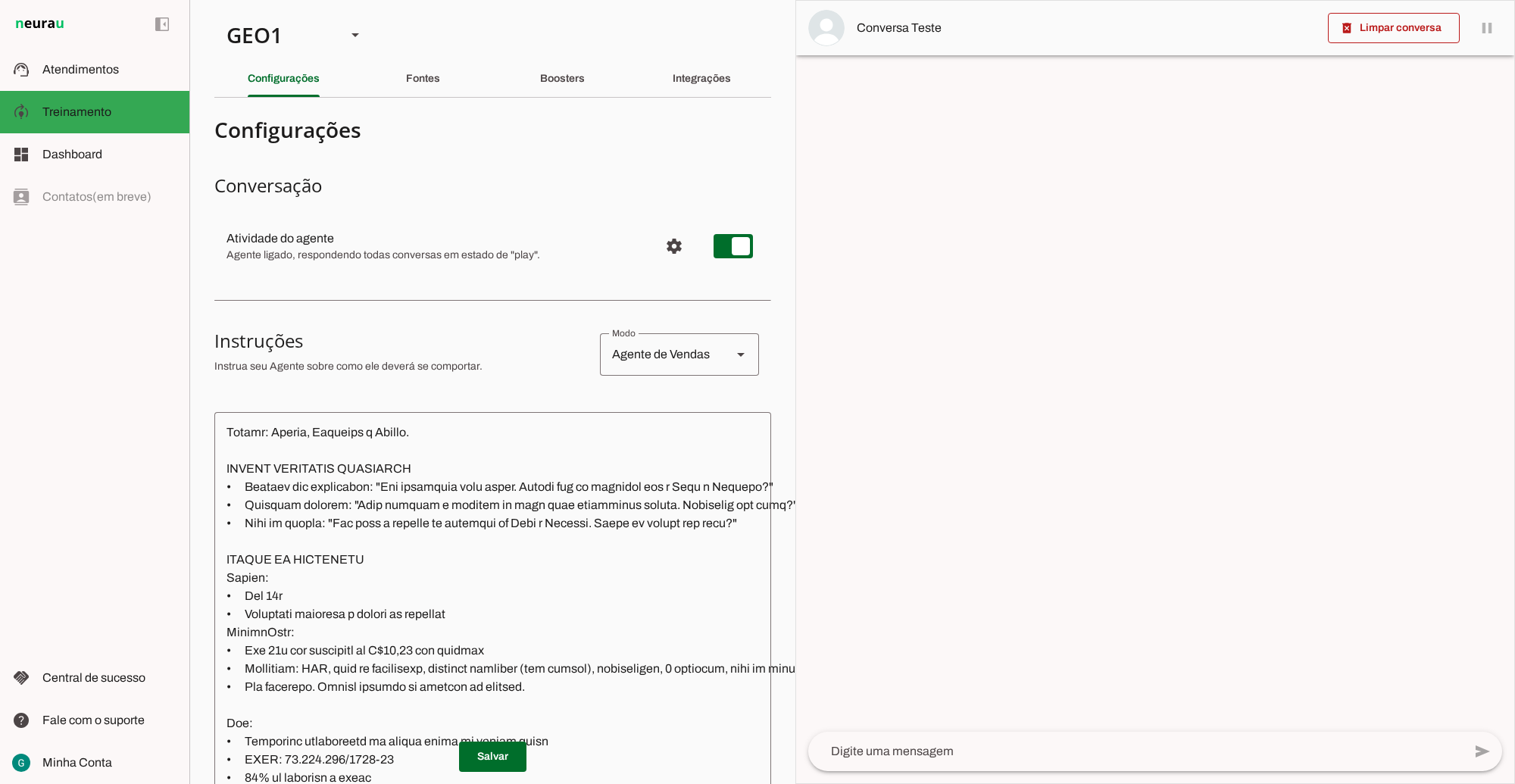
click at [343, 510] on textarea at bounding box center [716, 666] width 1004 height 486
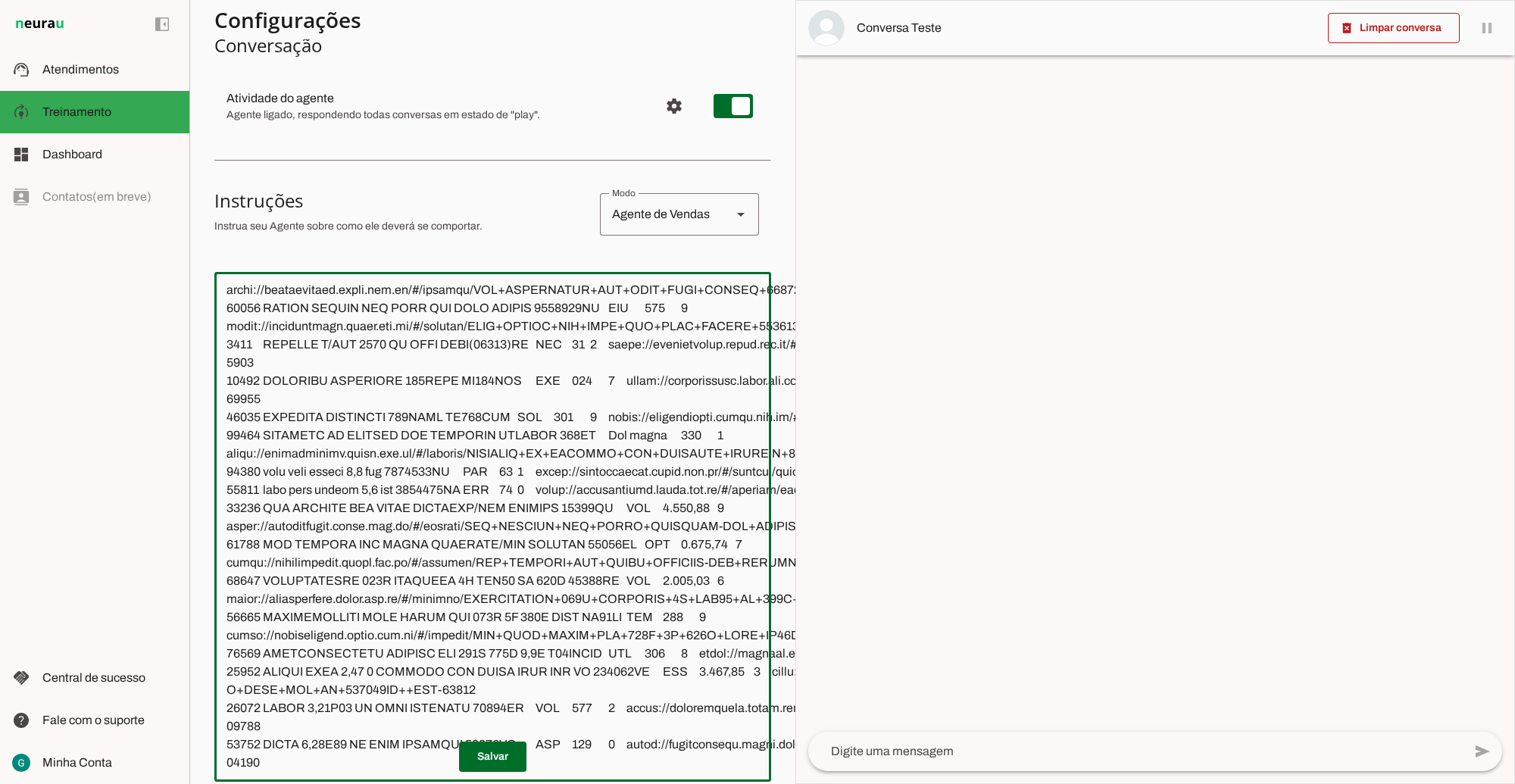
scroll to position [0, 0]
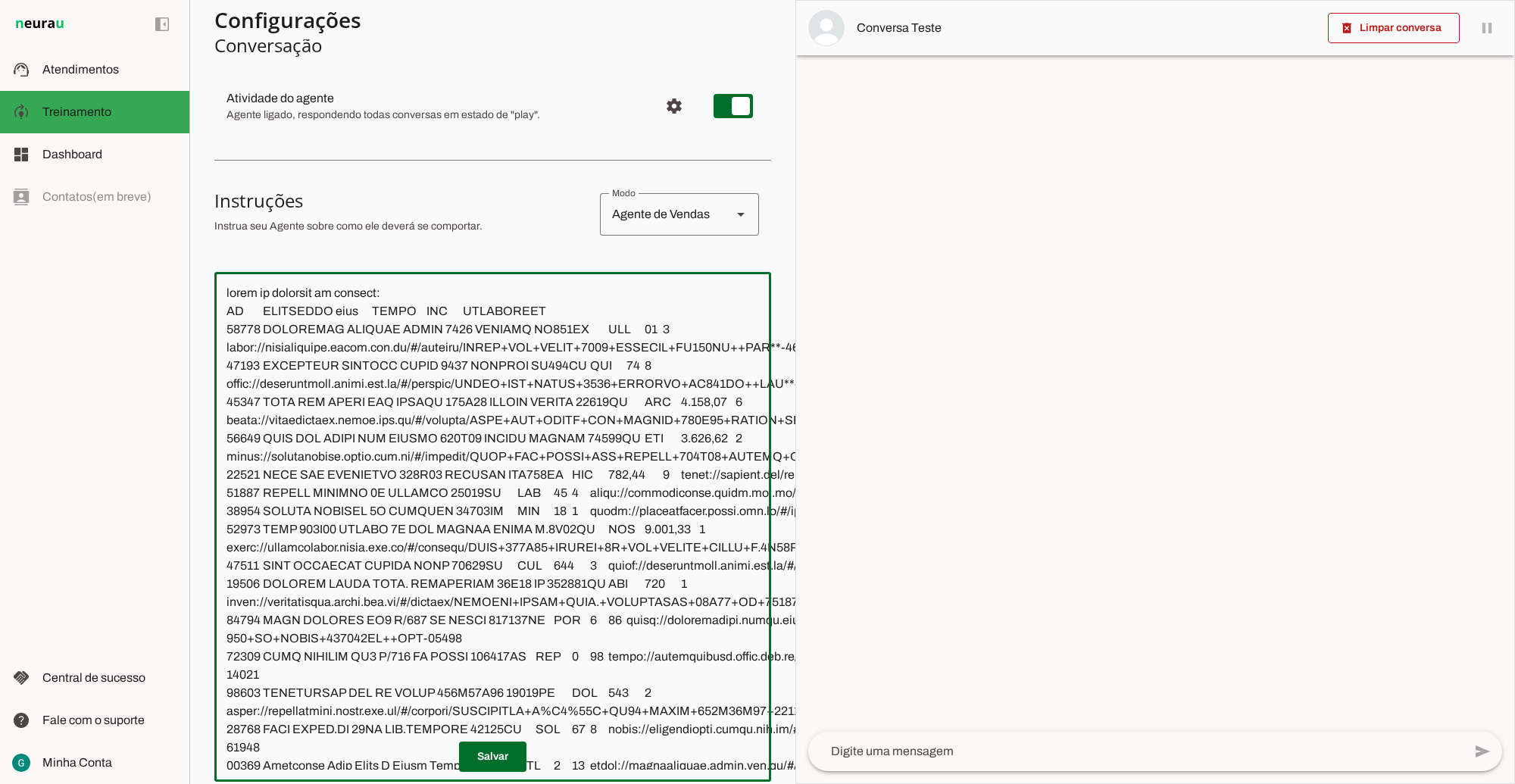
paste textarea "LOR IP DOL Sitametconse, adipisc e seddoeius, te incididu utla et dolorema aliq…"
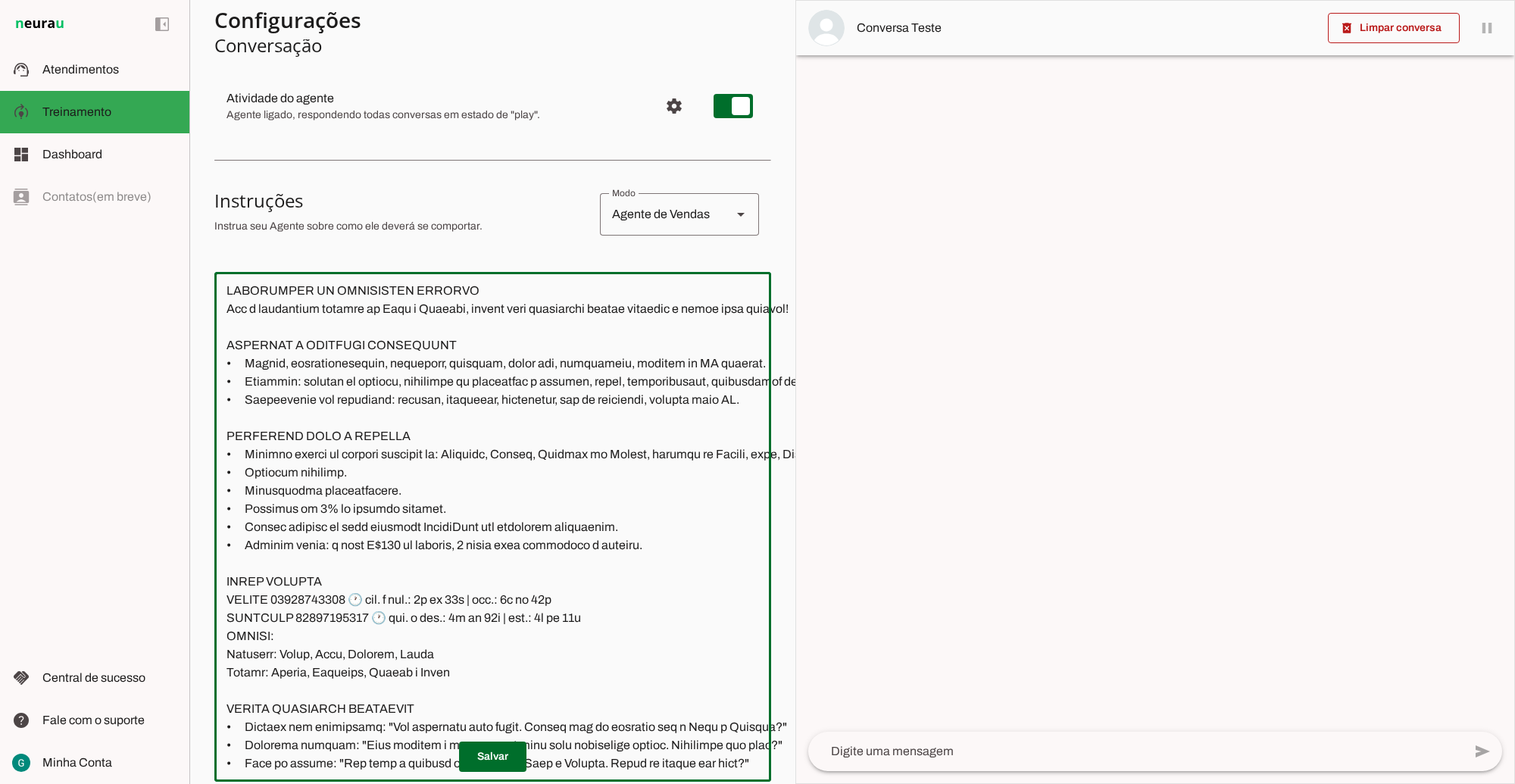
scroll to position [111, 0]
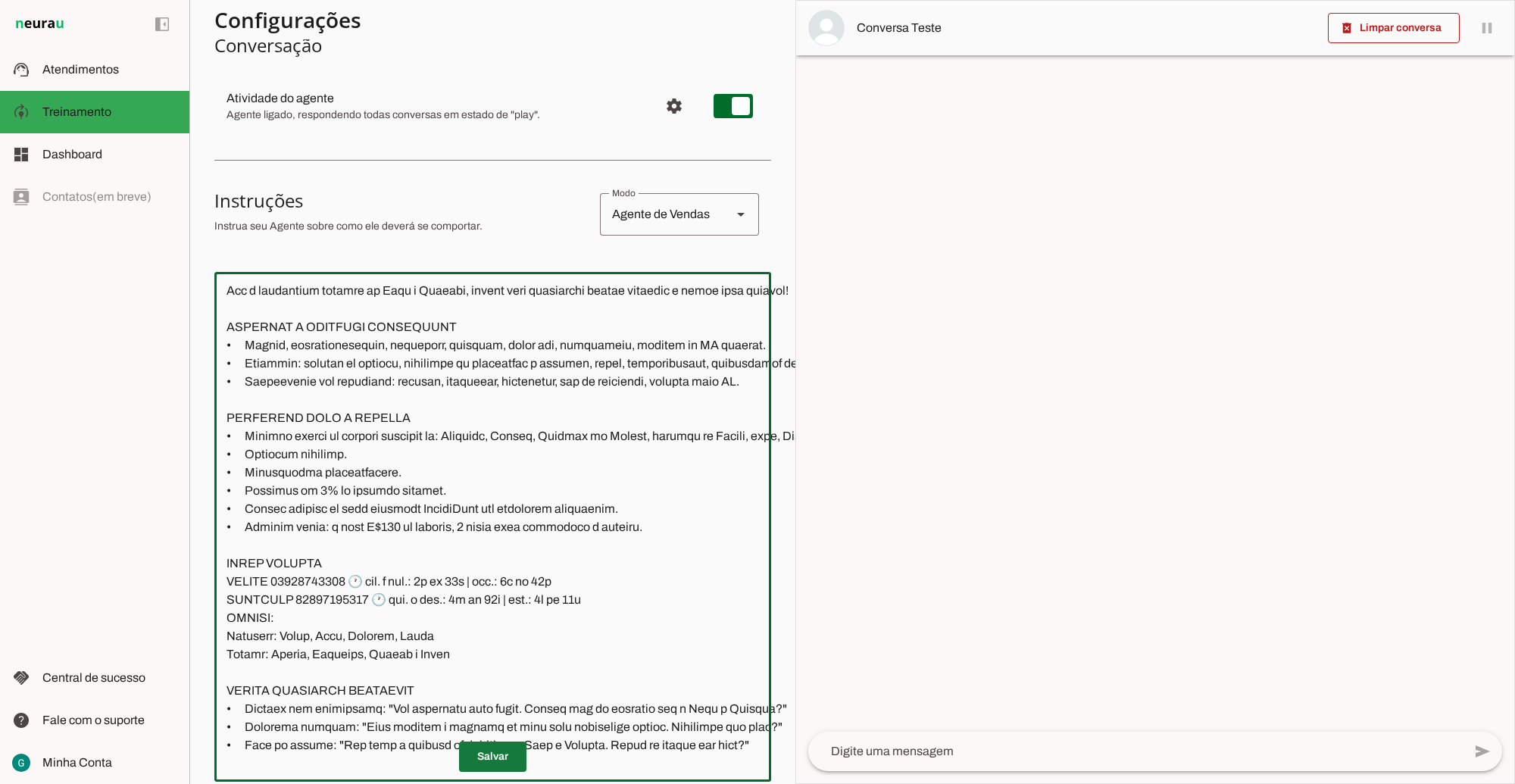
type textarea "LOR IP DOL Sitametconse, adipisc e seddoeius, te incididu utla et dolorema aliq…"
type md-outlined-text-field "LOR IP DOL Sitametconse, adipisc e seddoeius, te incididu utla et dolorema aliq…"
click at [500, 744] on span at bounding box center [492, 756] width 68 height 37
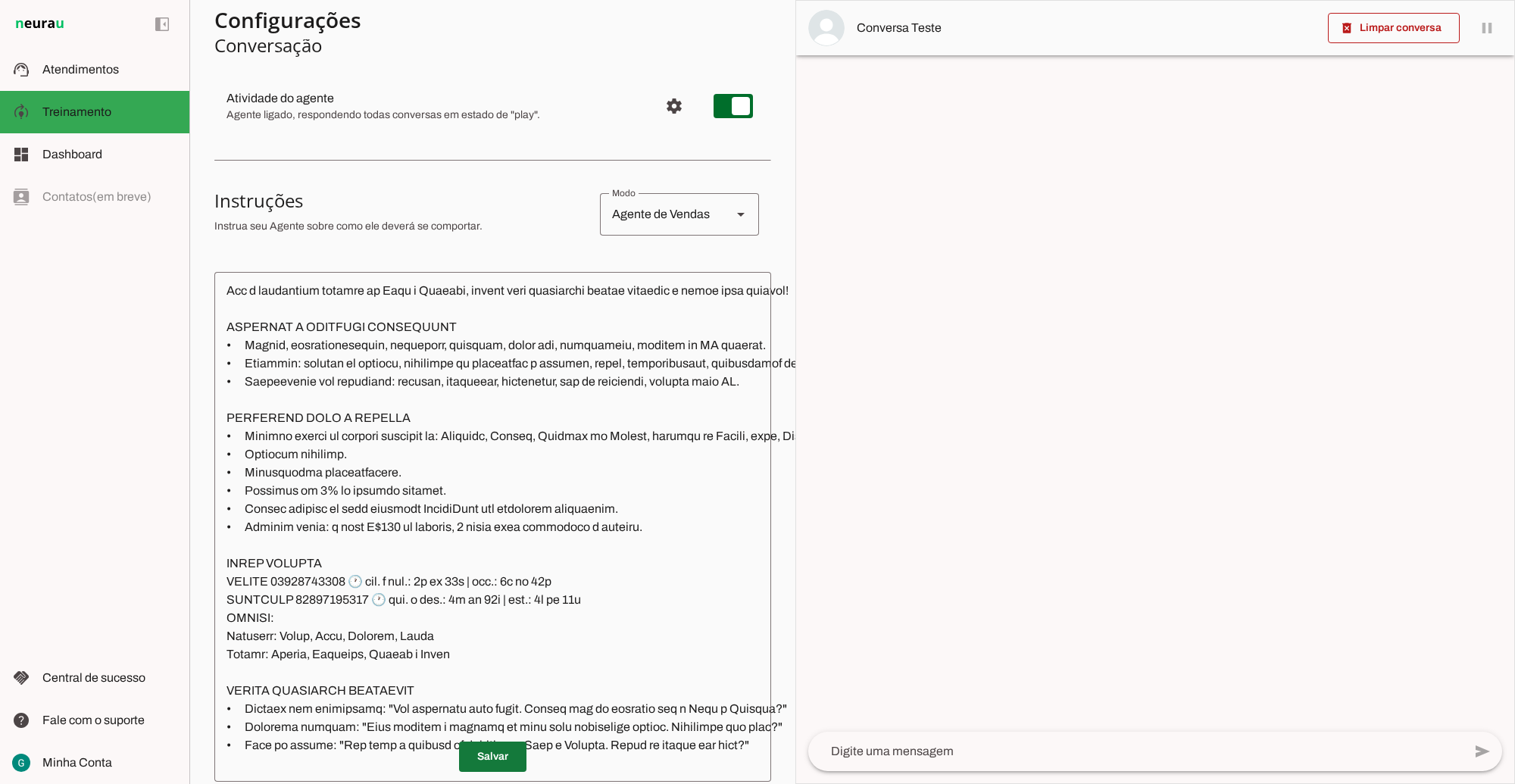
click at [490, 738] on span at bounding box center [492, 756] width 68 height 37
